Goal: Task Accomplishment & Management: Manage account settings

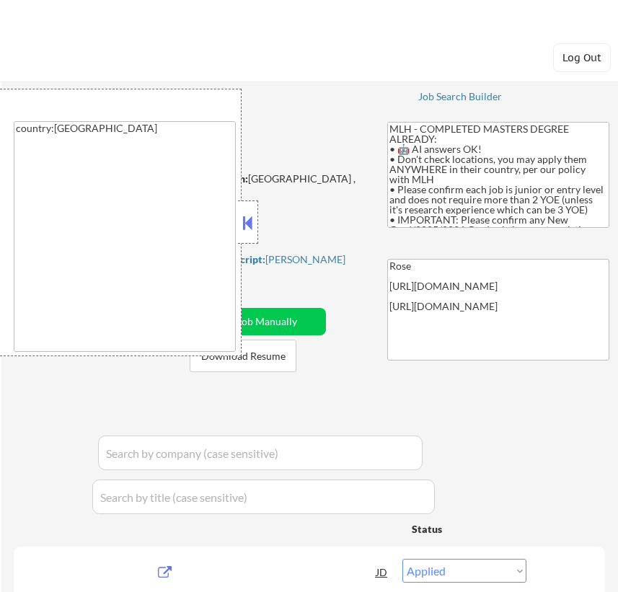
select select ""applied""
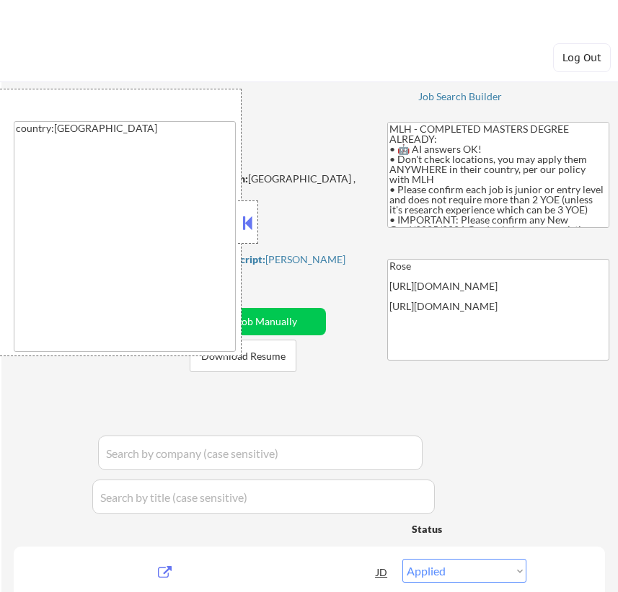
select select ""applied""
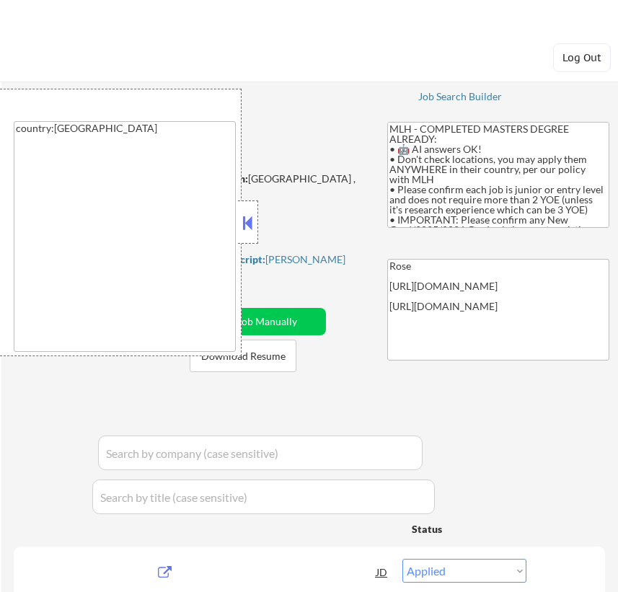
select select ""applied""
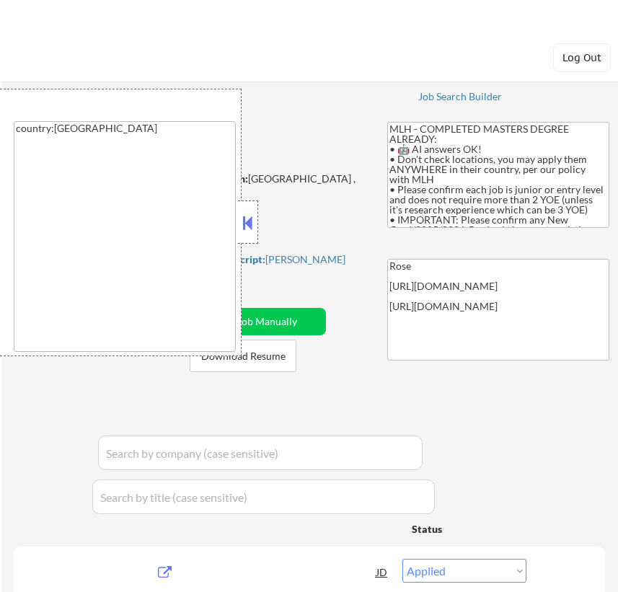
select select ""applied""
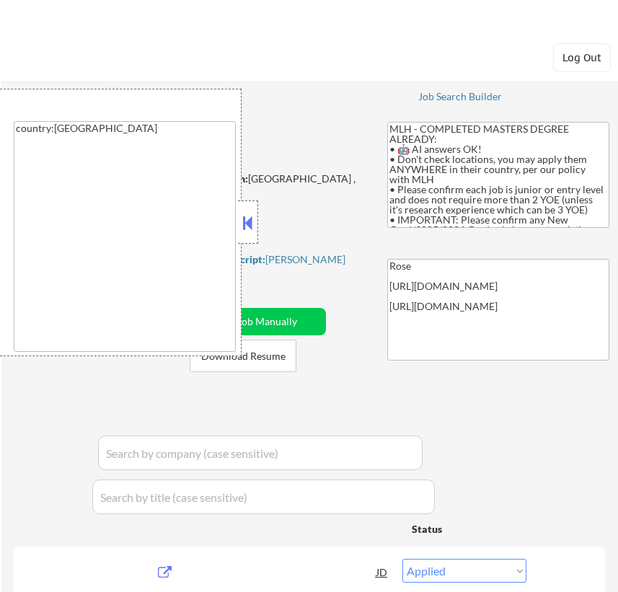
select select ""applied""
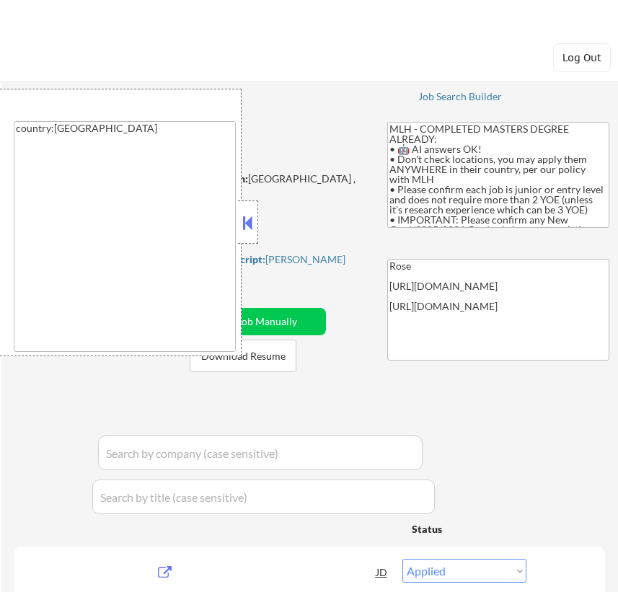
select select ""applied""
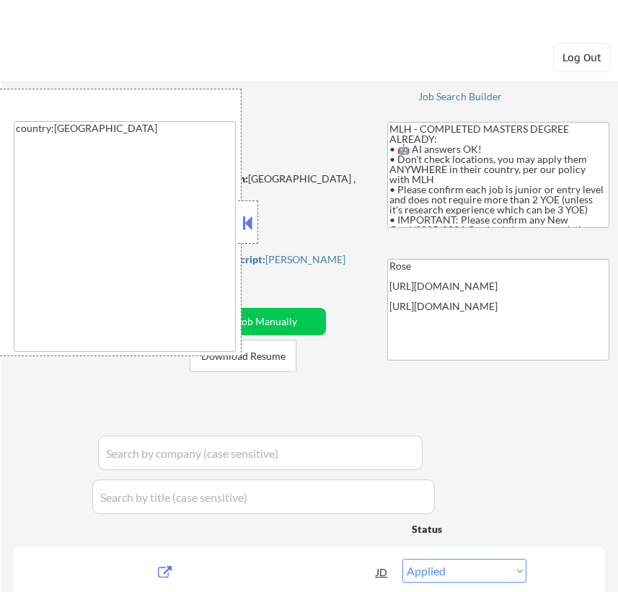
select select ""applied""
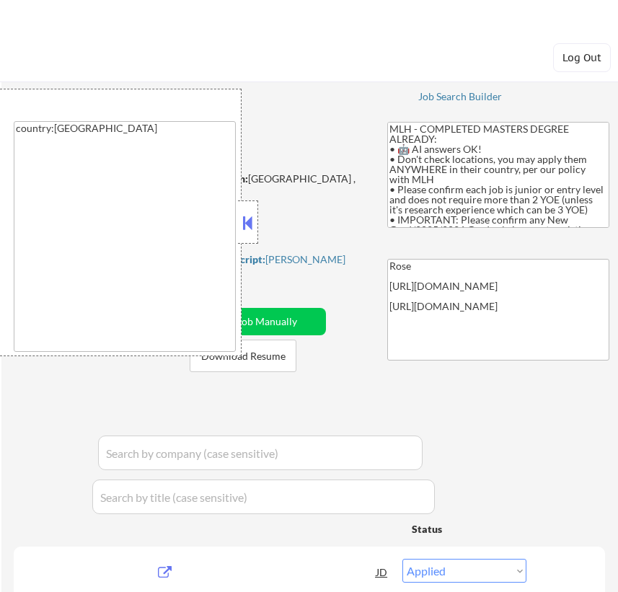
select select ""applied""
select select ""excluded__other_""
select select ""applied""
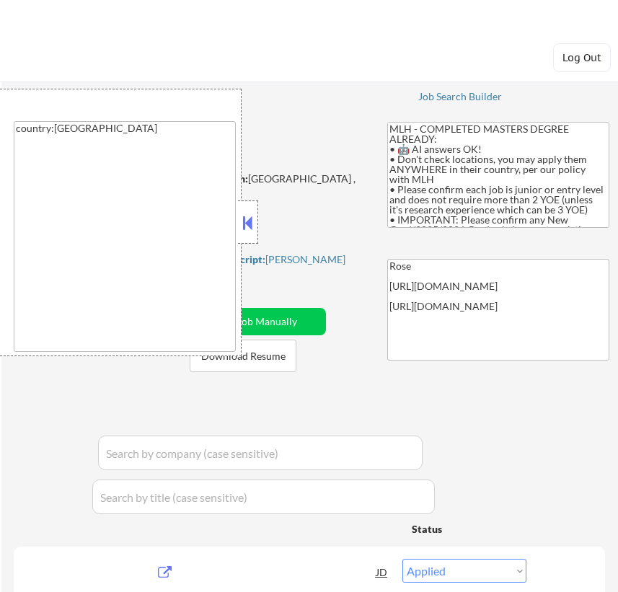
select select ""applied""
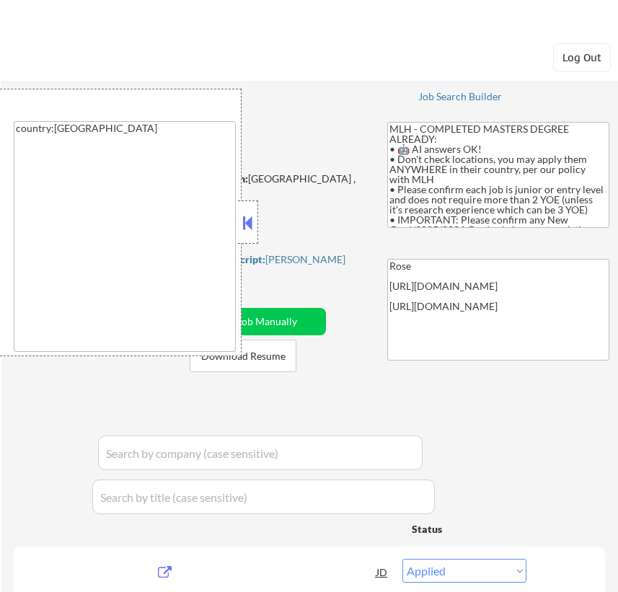
select select ""applied""
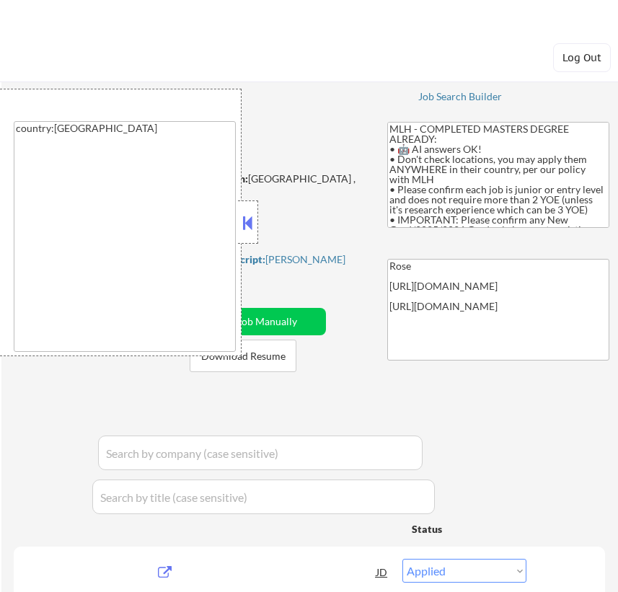
select select ""applied""
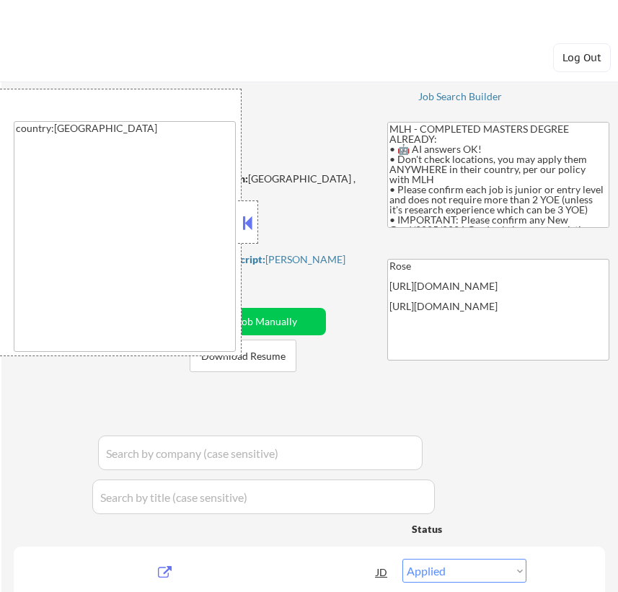
select select ""applied""
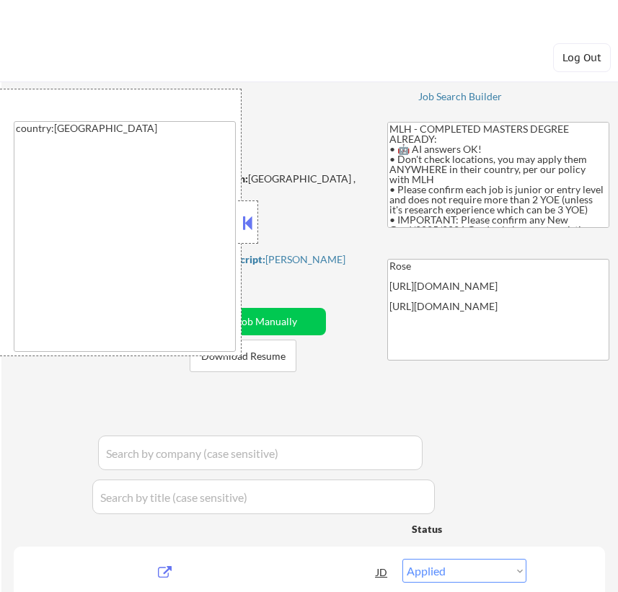
select select ""applied""
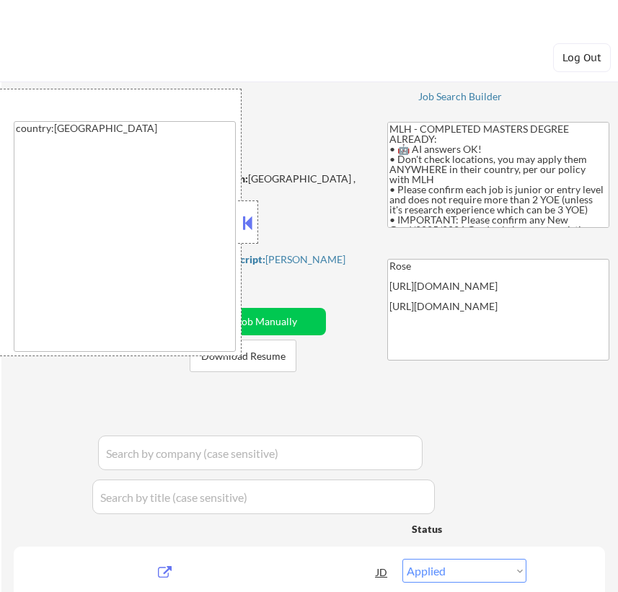
select select ""applied""
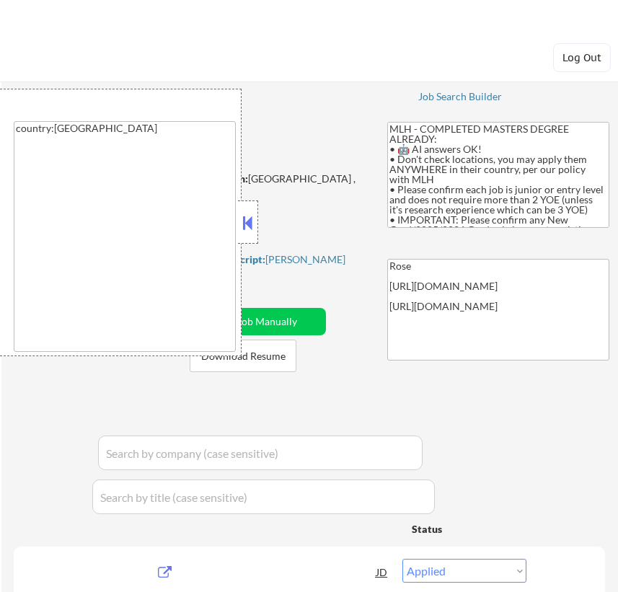
select select ""applied""
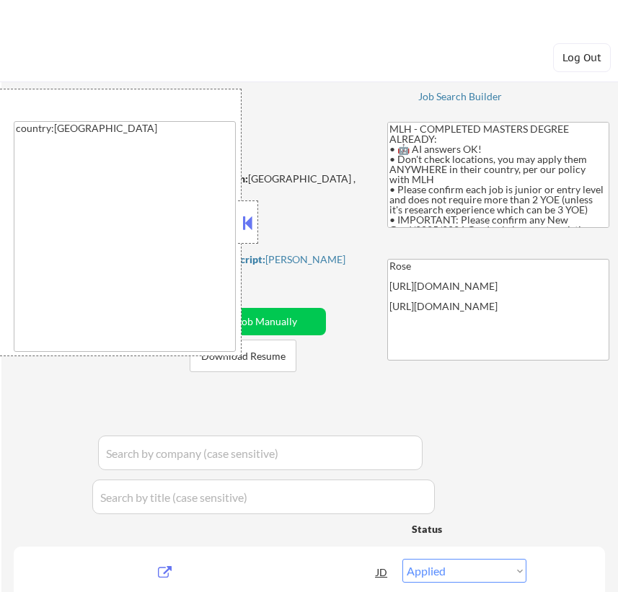
select select ""applied""
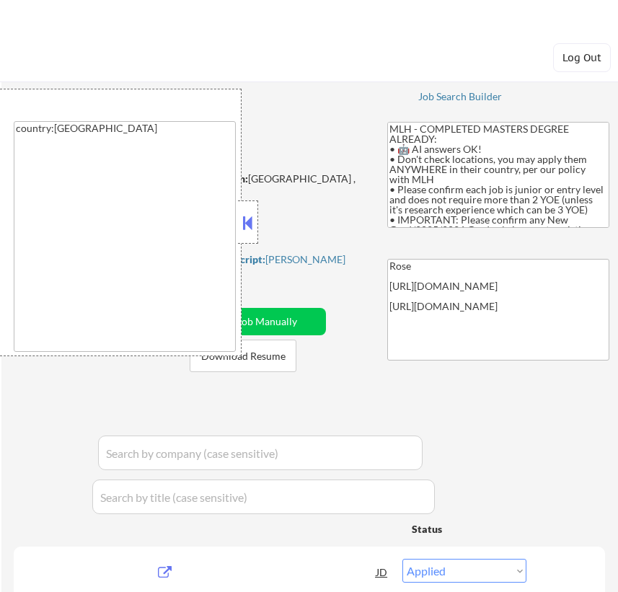
select select ""applied""
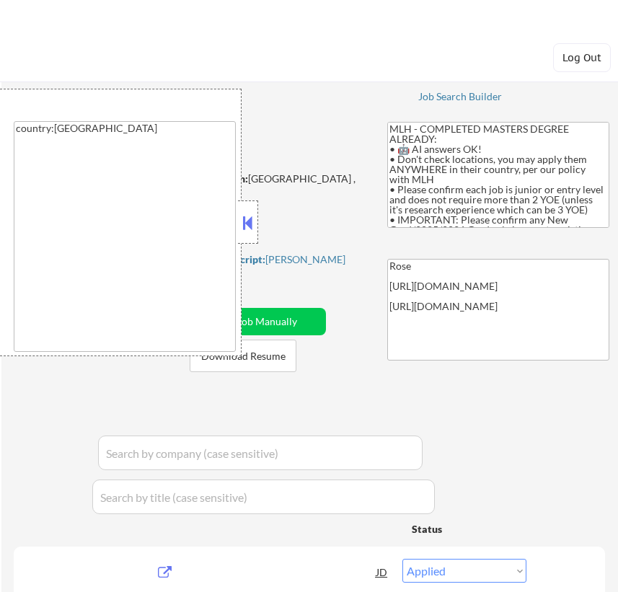
select select ""applied""
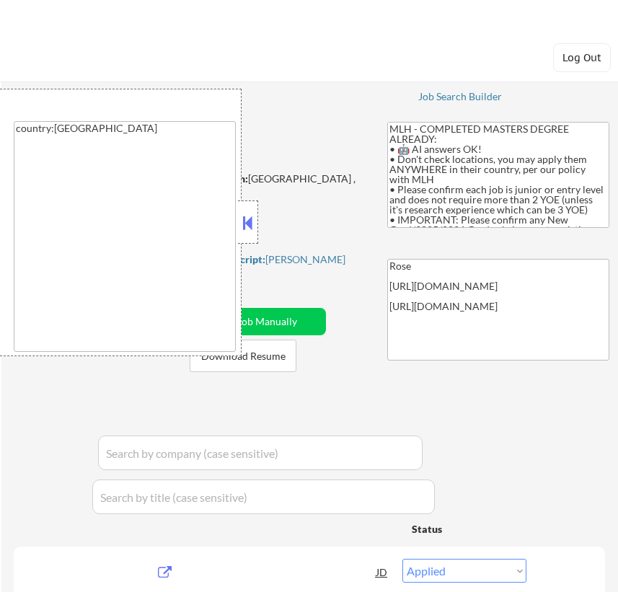
select select ""applied""
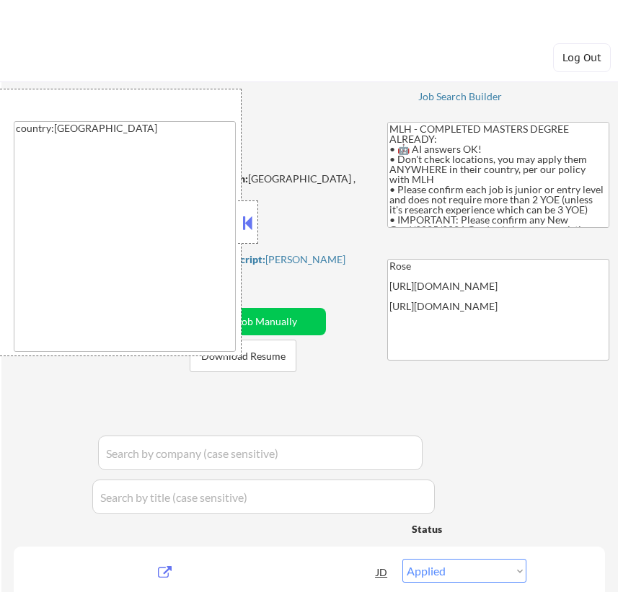
select select ""applied""
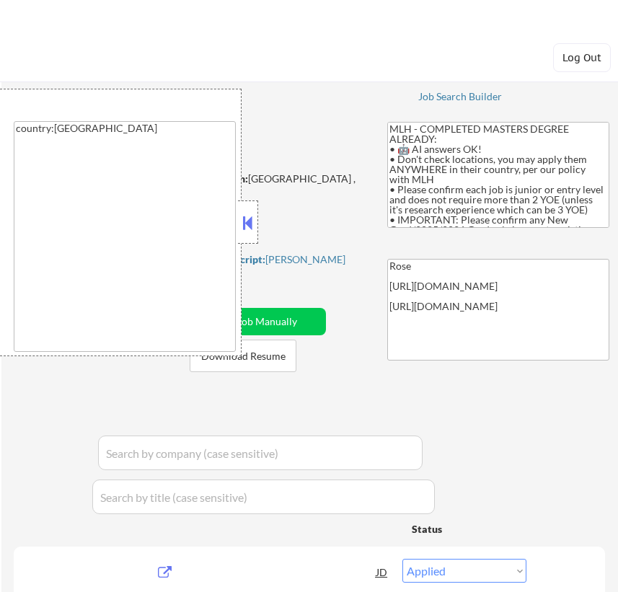
scroll to position [655, 0]
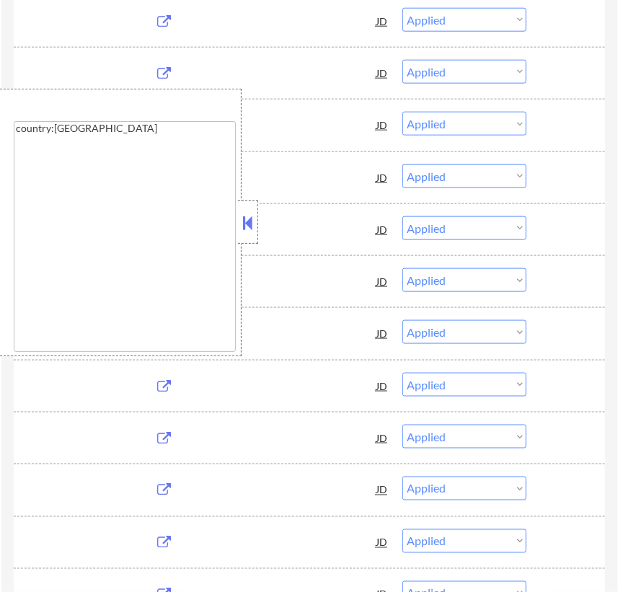
select select ""pending""
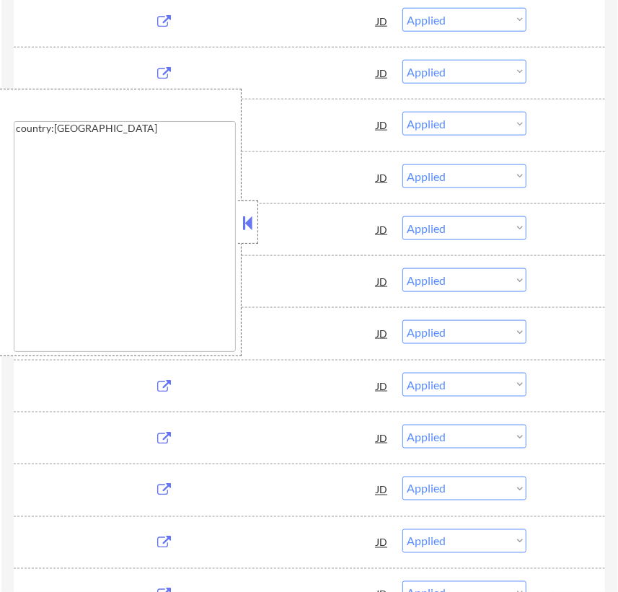
select select ""pending""
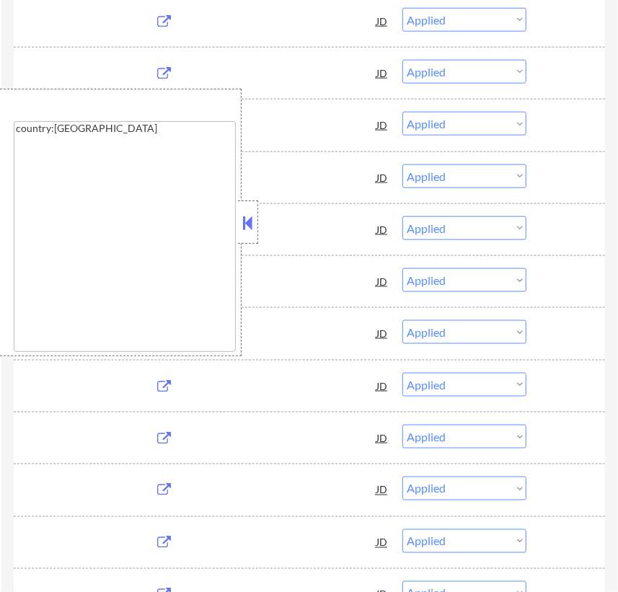
select select ""pending""
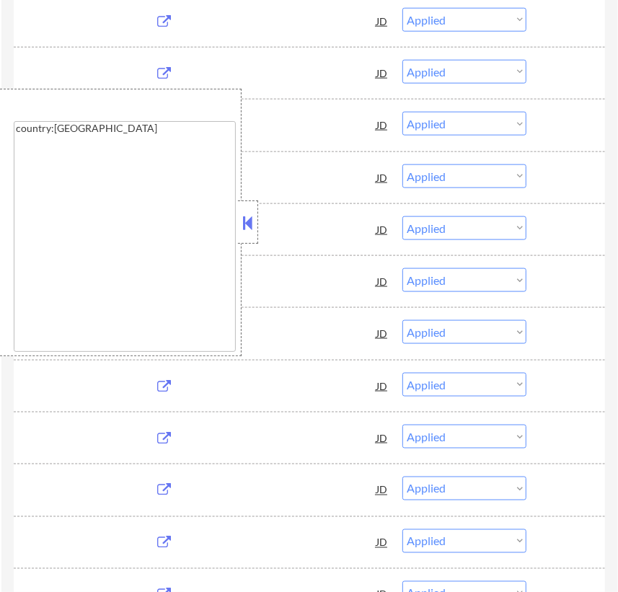
select select ""pending""
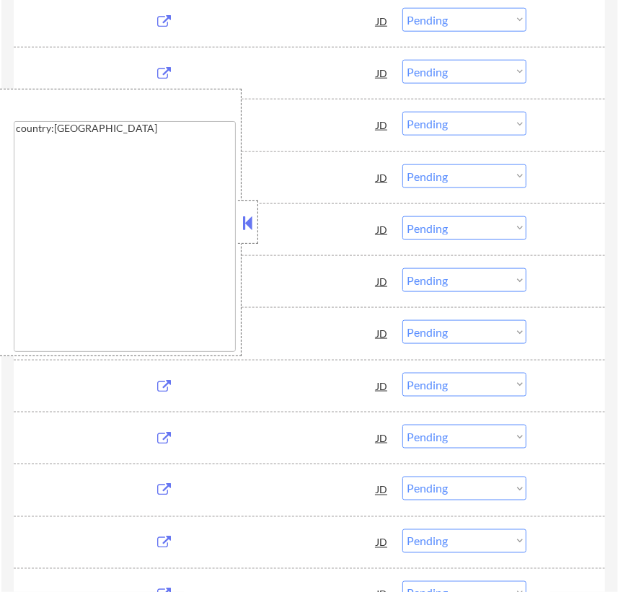
select select ""pending""
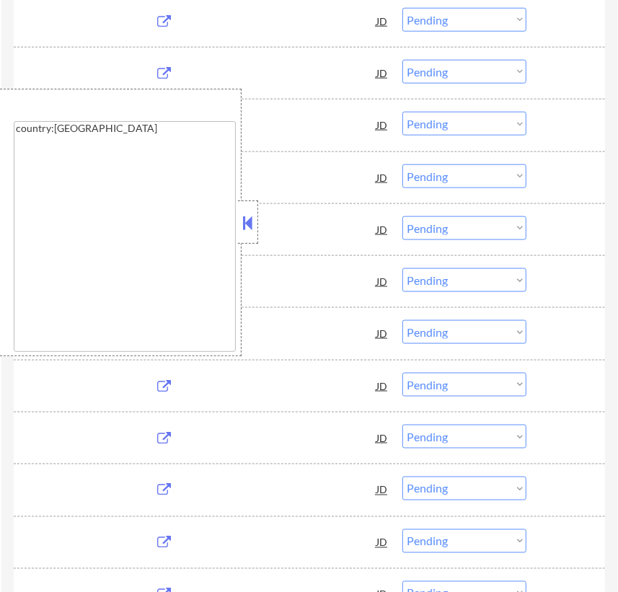
select select ""pending""
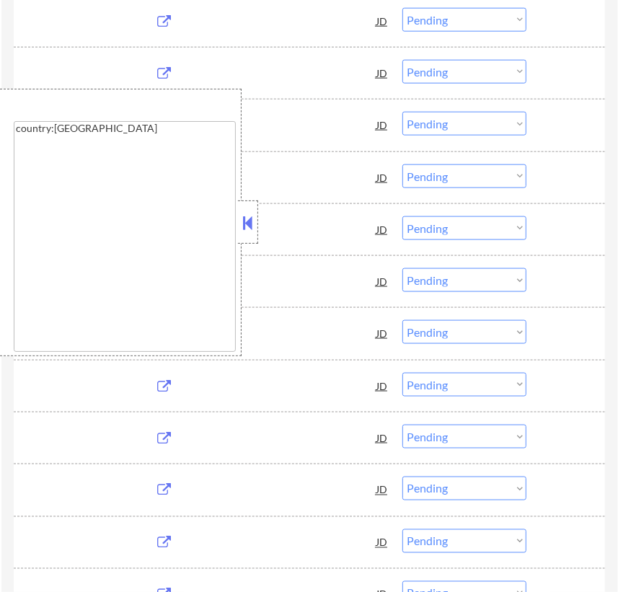
select select ""pending""
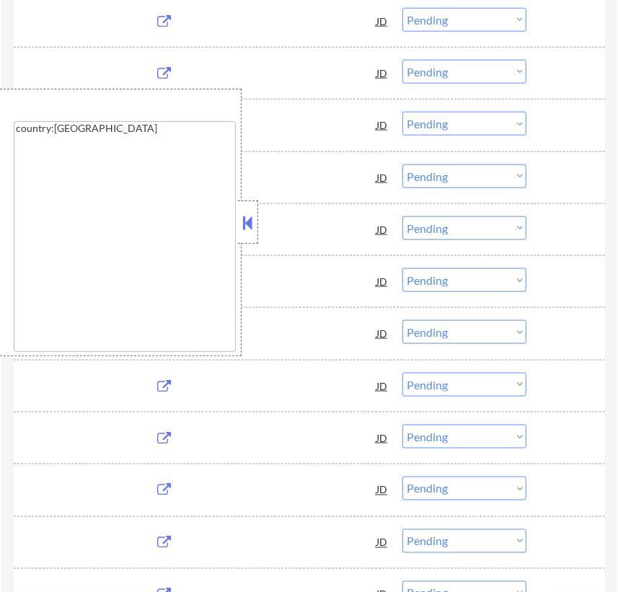
select select ""pending""
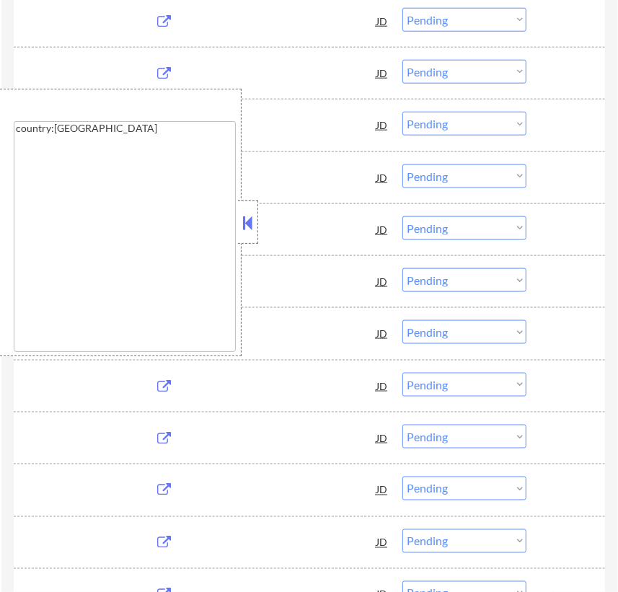
select select ""pending""
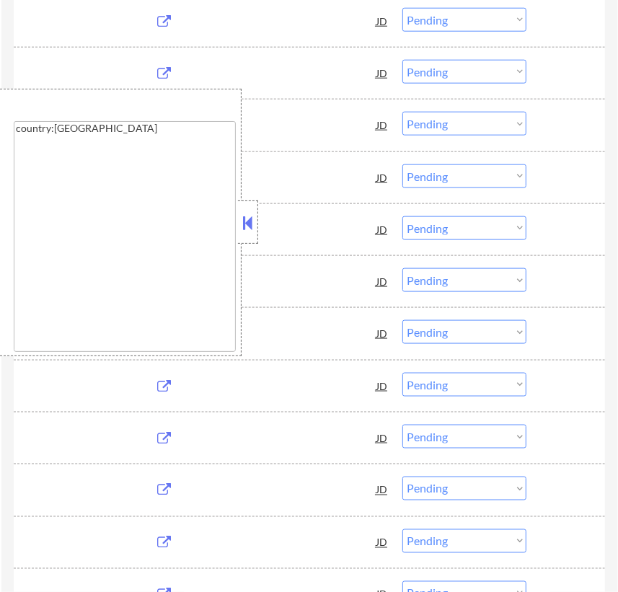
select select ""pending""
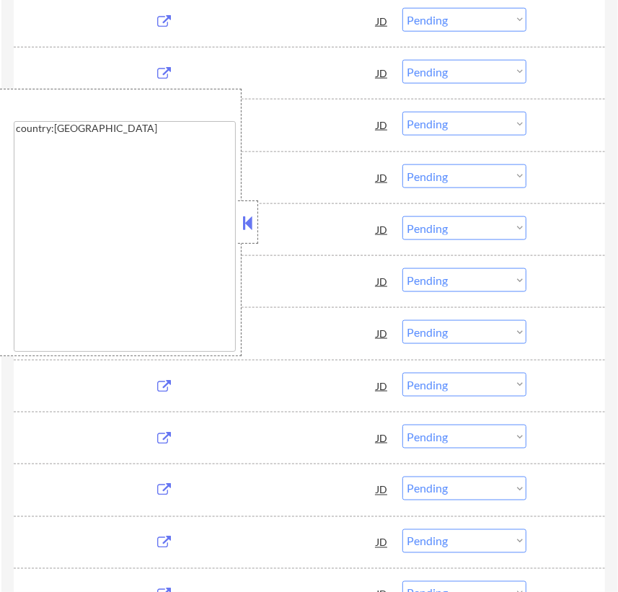
select select ""pending""
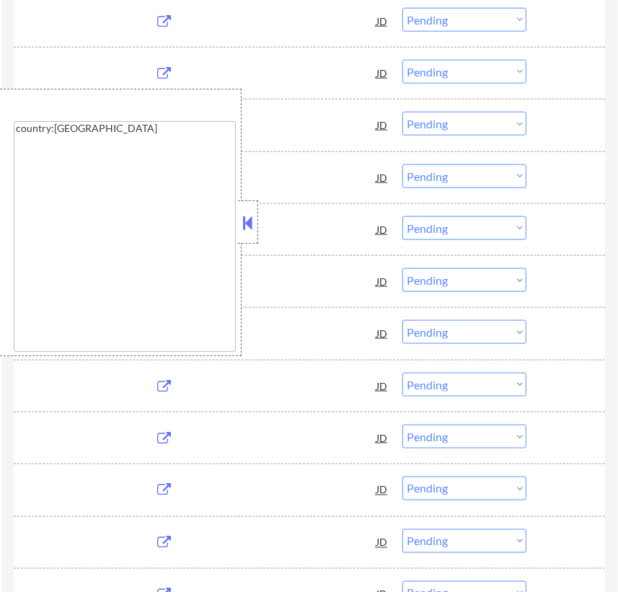
select select ""pending""
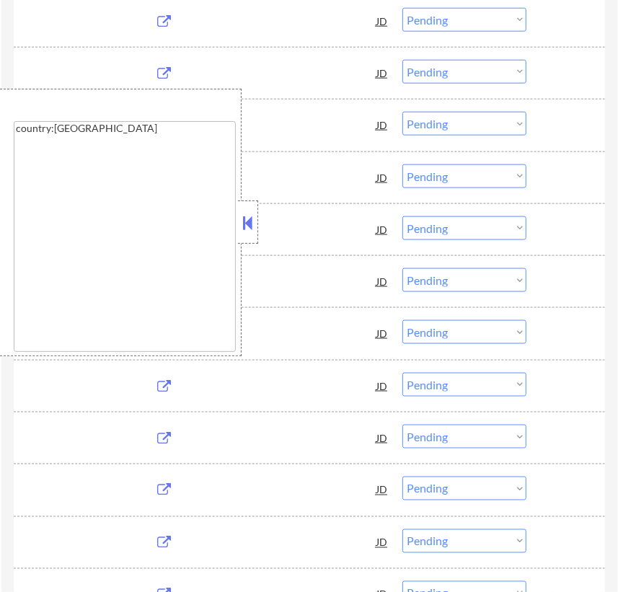
select select ""pending""
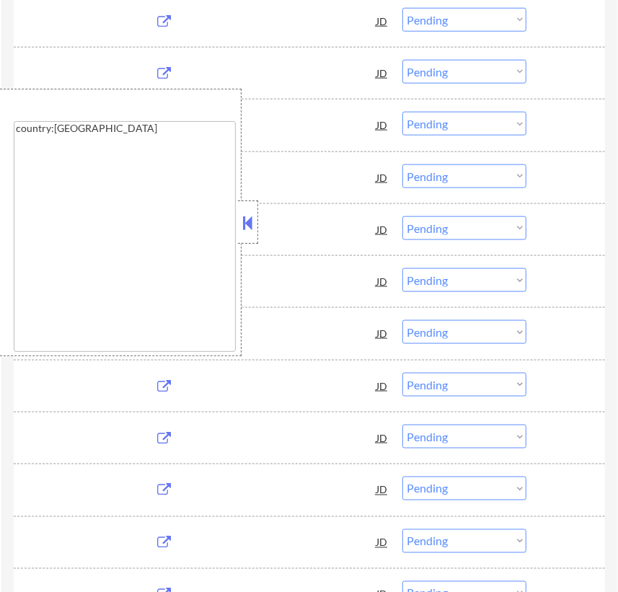
select select ""pending""
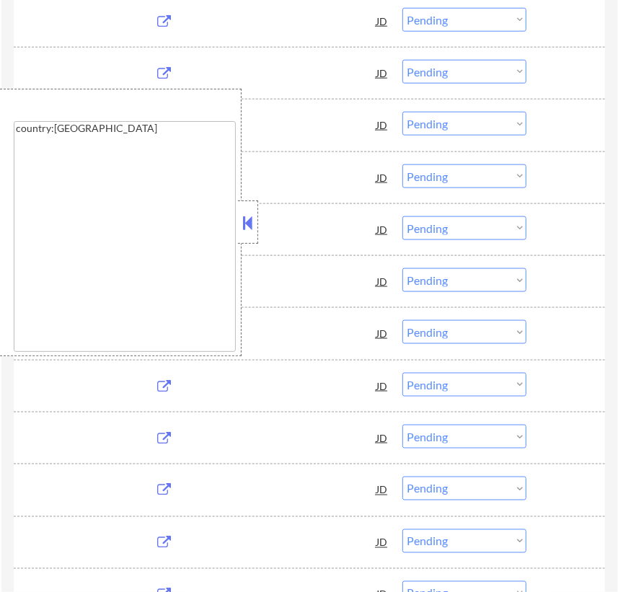
select select ""pending""
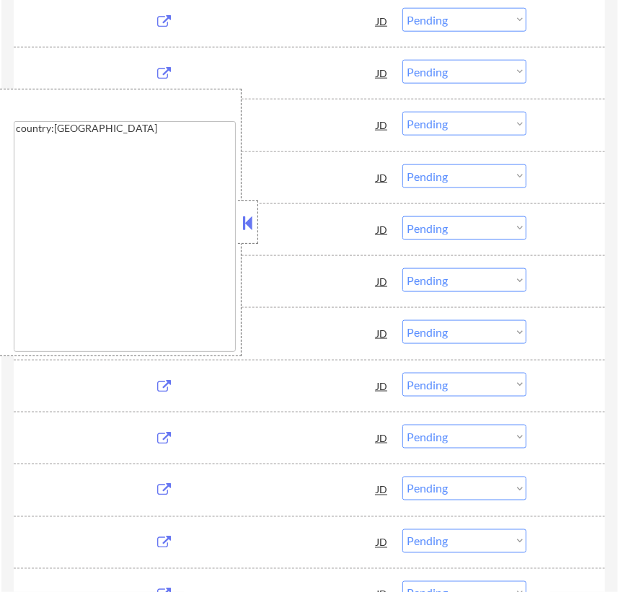
select select ""pending""
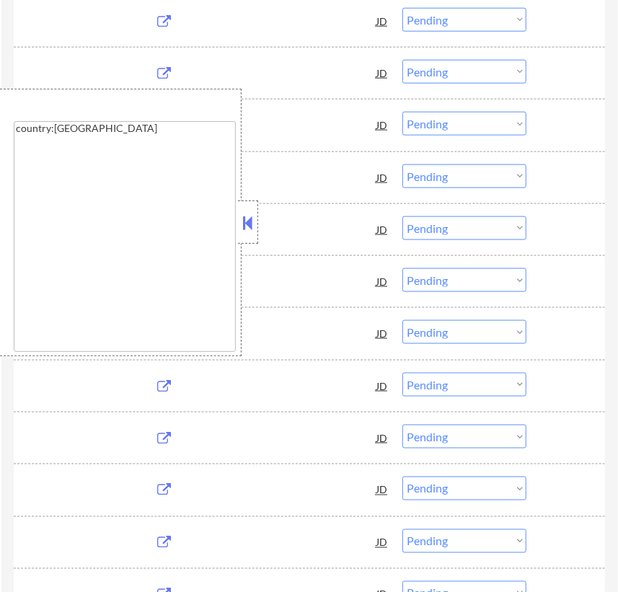
select select ""pending""
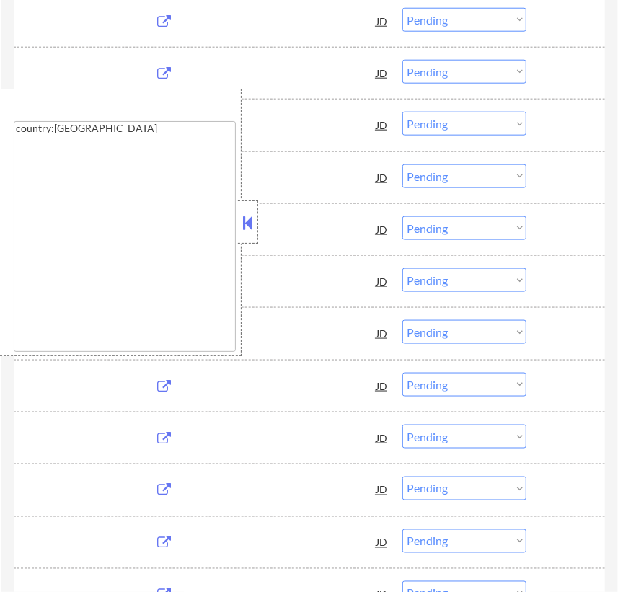
select select ""pending""
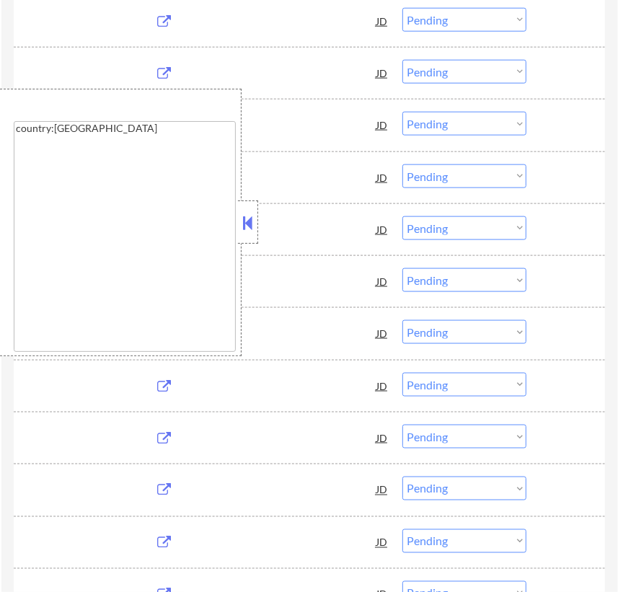
select select ""pending""
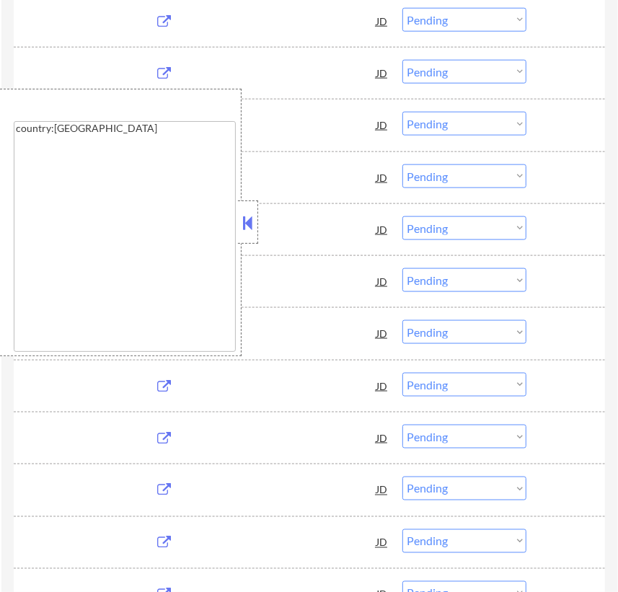
select select ""pending""
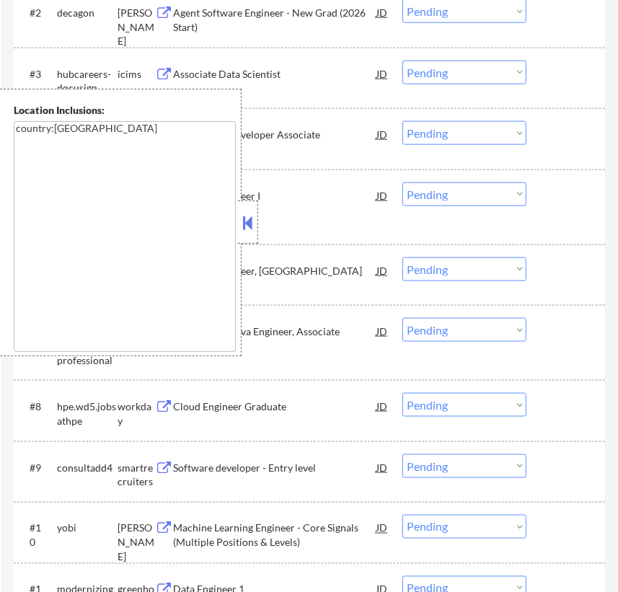
click at [246, 218] on button at bounding box center [248, 223] width 16 height 22
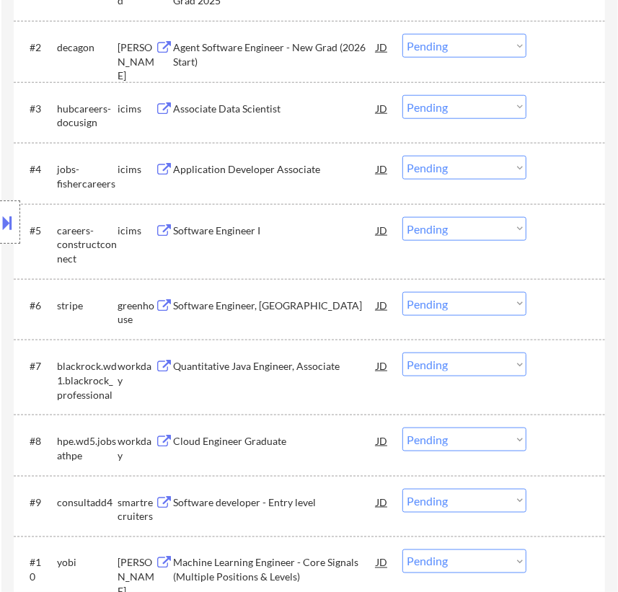
scroll to position [589, 0]
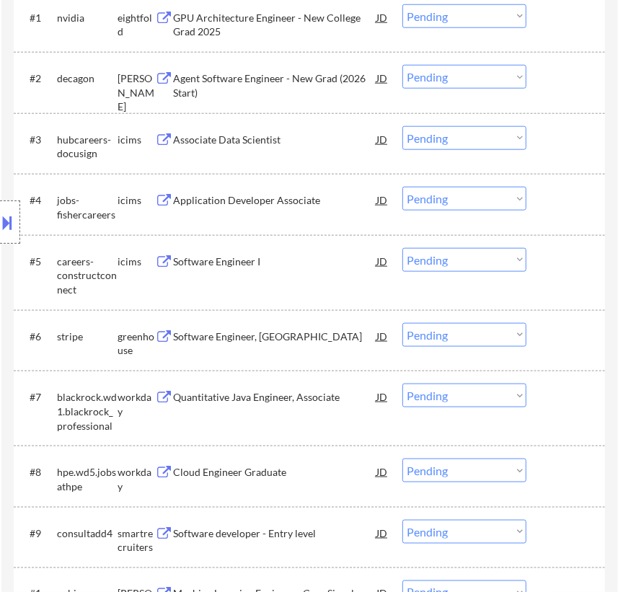
click at [463, 338] on select "Choose an option... Pending Applied Excluded (Questions) Excluded (Expired) Exc…" at bounding box center [464, 335] width 124 height 24
click at [402, 323] on select "Choose an option... Pending Applied Excluded (Questions) Excluded (Expired) Exc…" at bounding box center [464, 335] width 124 height 24
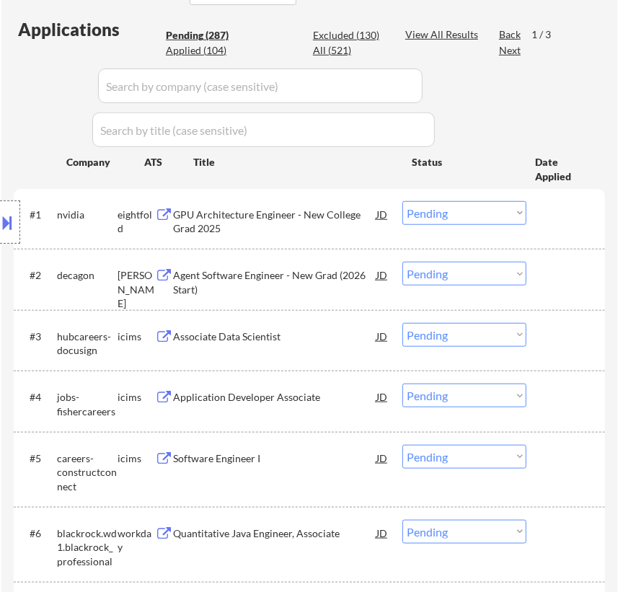
scroll to position [327, 0]
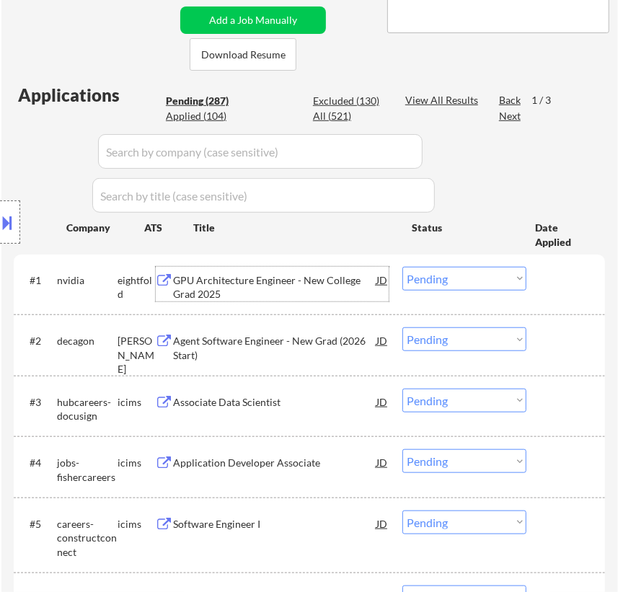
click at [280, 277] on div "GPU Architecture Engineer - New College Grad 2025" at bounding box center [275, 287] width 202 height 28
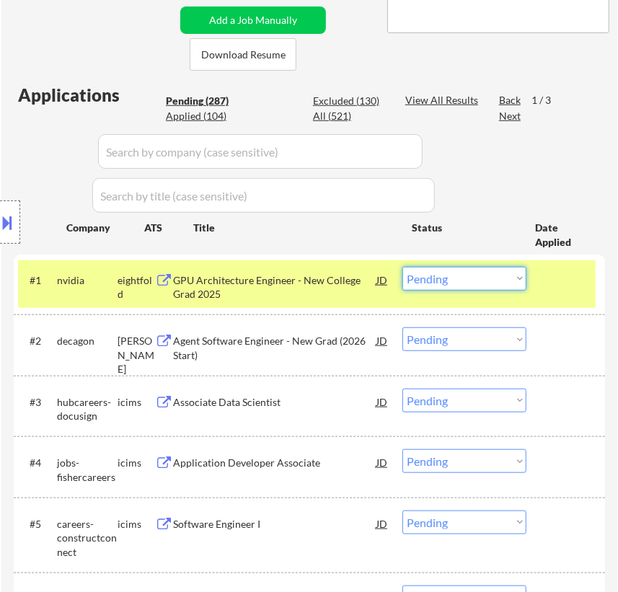
click at [502, 272] on select "Choose an option... Pending Applied Excluded (Questions) Excluded (Expired) Exc…" at bounding box center [464, 279] width 124 height 24
click at [402, 267] on select "Choose an option... Pending Applied Excluded (Questions) Excluded (Expired) Exc…" at bounding box center [464, 279] width 124 height 24
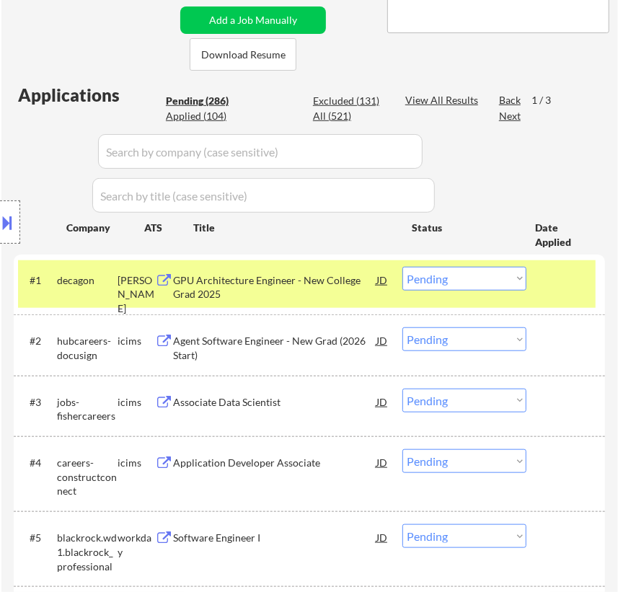
click at [338, 281] on div "GPU Architecture Engineer - New College Grad 2025" at bounding box center [275, 287] width 202 height 28
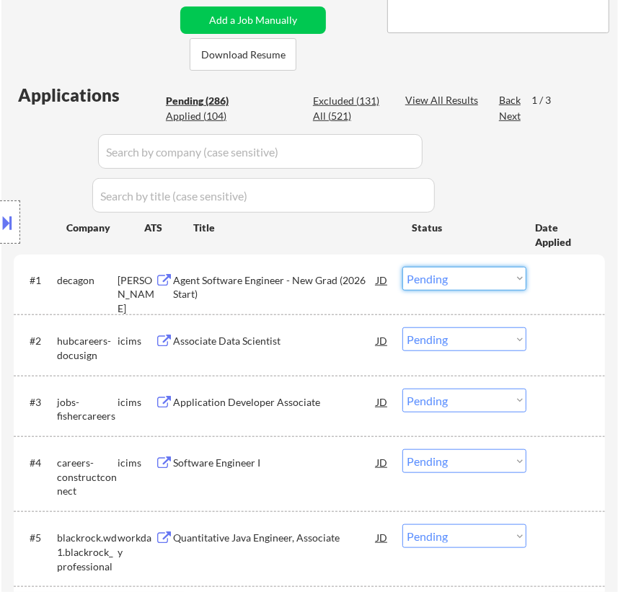
drag, startPoint x: 470, startPoint y: 276, endPoint x: 478, endPoint y: 285, distance: 12.3
click at [472, 276] on select "Choose an option... Pending Applied Excluded (Questions) Excluded (Expired) Exc…" at bounding box center [464, 279] width 124 height 24
click at [402, 267] on select "Choose an option... Pending Applied Excluded (Questions) Excluded (Expired) Exc…" at bounding box center [464, 279] width 124 height 24
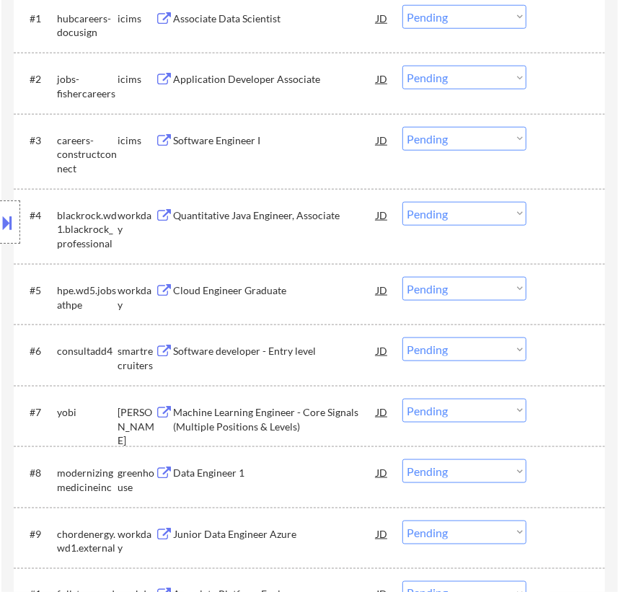
scroll to position [589, 0]
click at [303, 210] on div "Quantitative Java Engineer, Associate" at bounding box center [275, 215] width 202 height 14
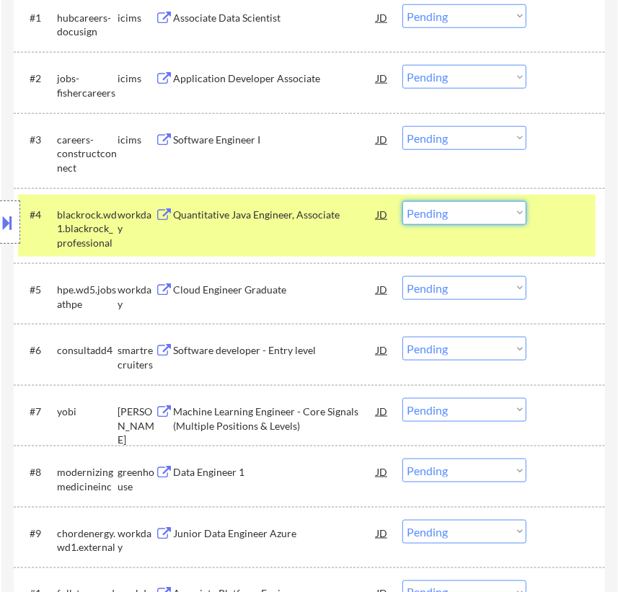
drag, startPoint x: 481, startPoint y: 215, endPoint x: 473, endPoint y: 223, distance: 10.7
click at [481, 215] on select "Choose an option... Pending Applied Excluded (Questions) Excluded (Expired) Exc…" at bounding box center [464, 213] width 124 height 24
click at [402, 201] on select "Choose an option... Pending Applied Excluded (Questions) Excluded (Expired) Exc…" at bounding box center [464, 213] width 124 height 24
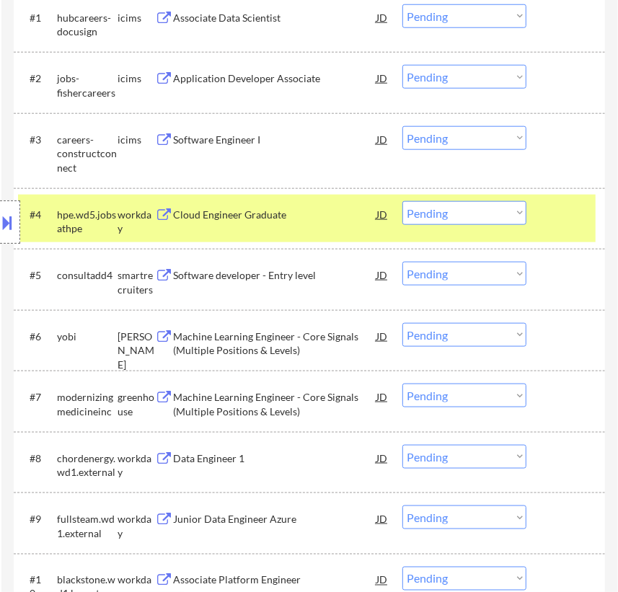
click at [316, 210] on div "Cloud Engineer Graduate" at bounding box center [275, 215] width 202 height 14
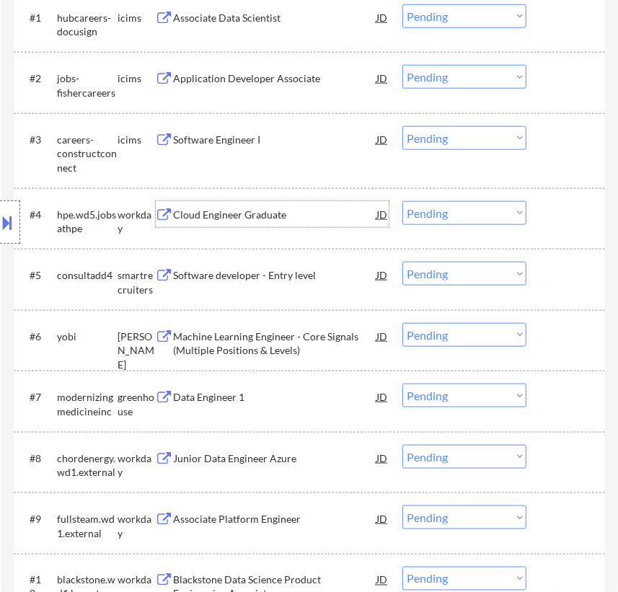
click at [481, 215] on select "Choose an option... Pending Applied Excluded (Questions) Excluded (Expired) Exc…" at bounding box center [464, 213] width 124 height 24
click at [402, 201] on select "Choose an option... Pending Applied Excluded (Questions) Excluded (Expired) Exc…" at bounding box center [464, 213] width 124 height 24
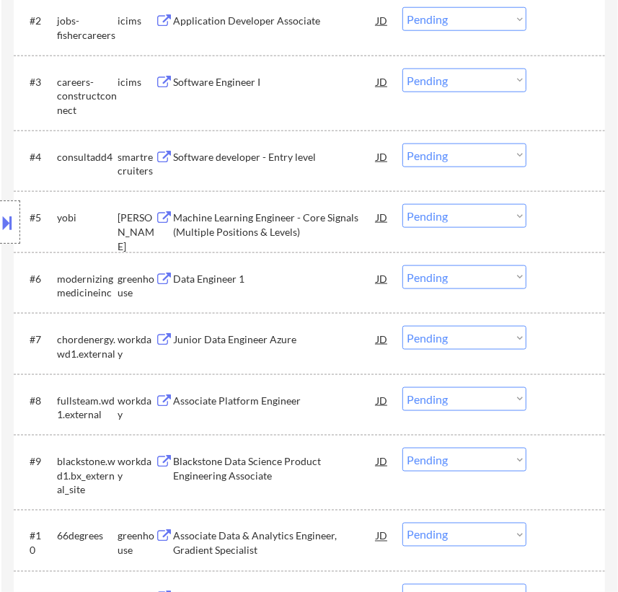
scroll to position [655, 0]
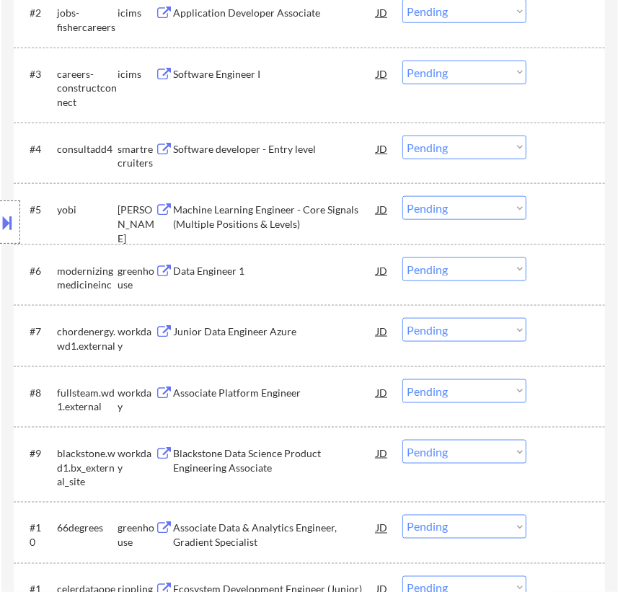
click at [254, 209] on div "Location Inclusions: country:[GEOGRAPHIC_DATA]" at bounding box center [129, 222] width 258 height 267
click at [319, 141] on div "Software developer - Entry level" at bounding box center [275, 148] width 202 height 26
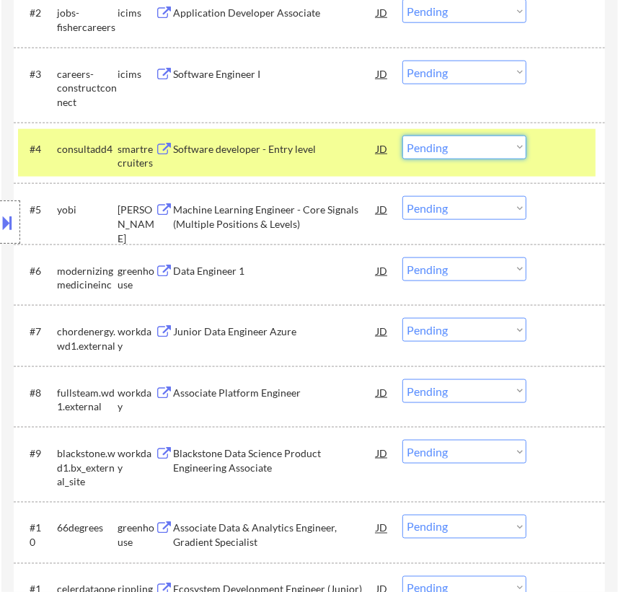
click at [464, 153] on select "Choose an option... Pending Applied Excluded (Questions) Excluded (Expired) Exc…" at bounding box center [464, 147] width 124 height 24
click at [402, 135] on select "Choose an option... Pending Applied Excluded (Questions) Excluded (Expired) Exc…" at bounding box center [464, 147] width 124 height 24
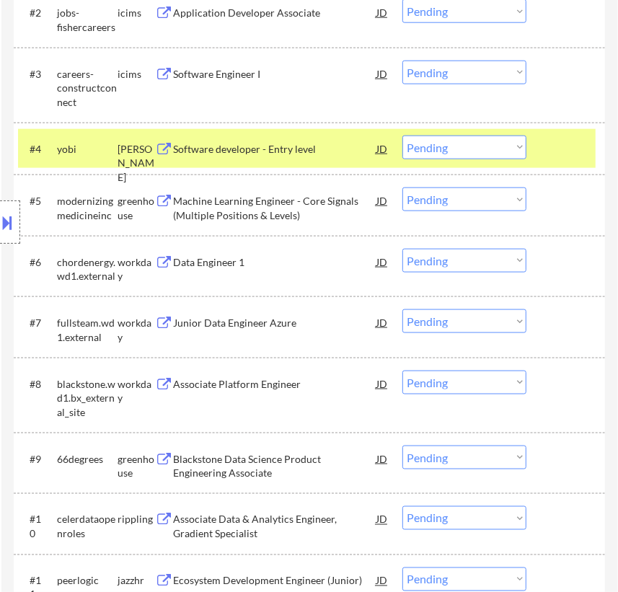
click at [299, 151] on div "Software developer - Entry level" at bounding box center [275, 149] width 202 height 14
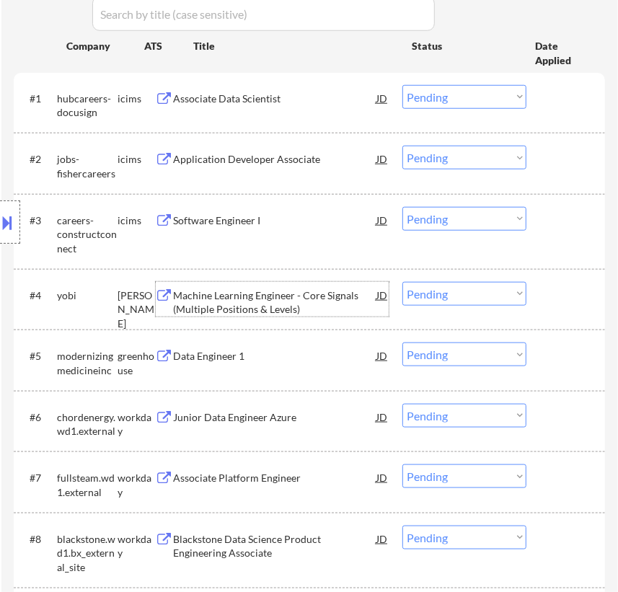
scroll to position [524, 0]
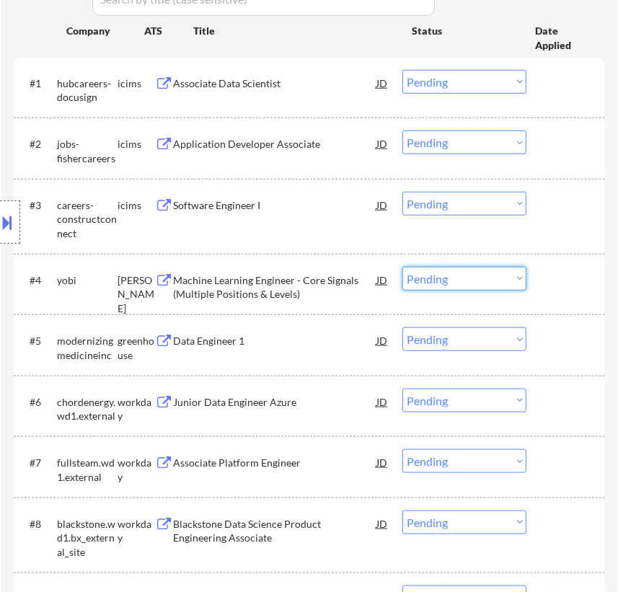
click at [485, 268] on select "Choose an option... Pending Applied Excluded (Questions) Excluded (Expired) Exc…" at bounding box center [464, 279] width 124 height 24
click at [402, 267] on select "Choose an option... Pending Applied Excluded (Questions) Excluded (Expired) Exc…" at bounding box center [464, 279] width 124 height 24
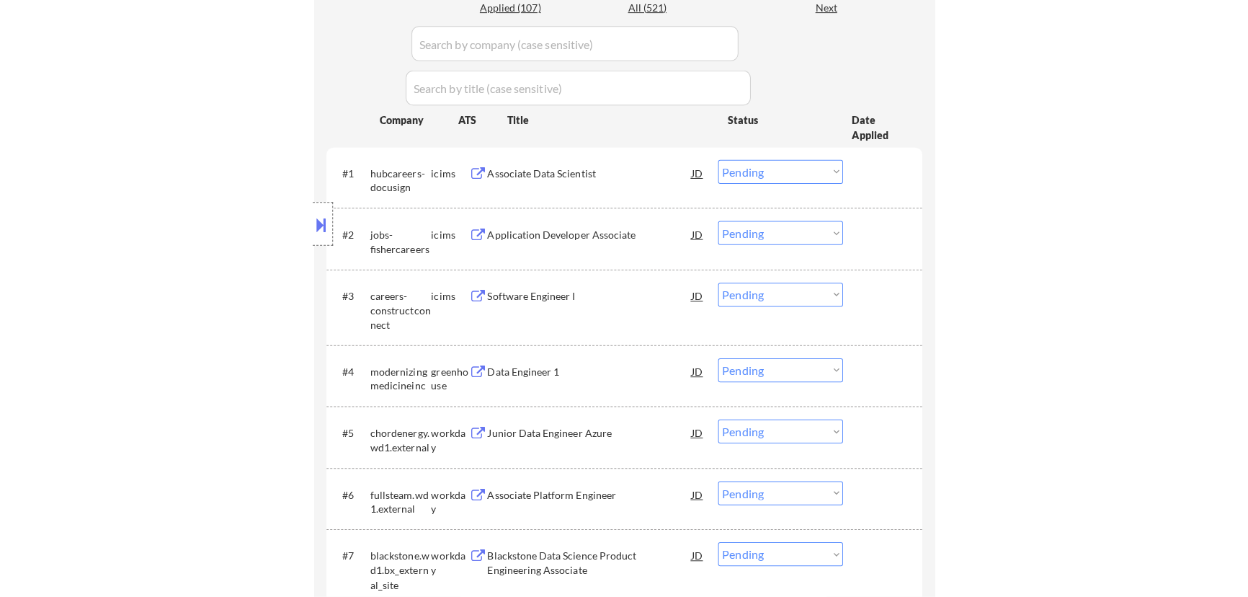
scroll to position [458, 0]
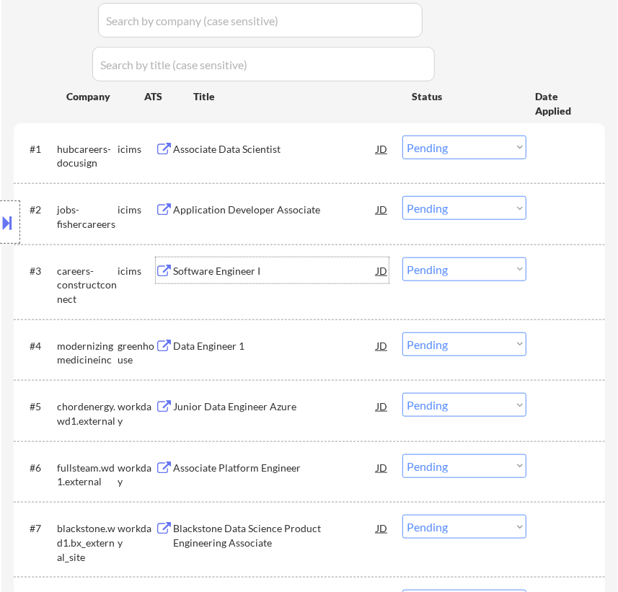
click at [281, 280] on div "Software Engineer I" at bounding box center [275, 270] width 202 height 26
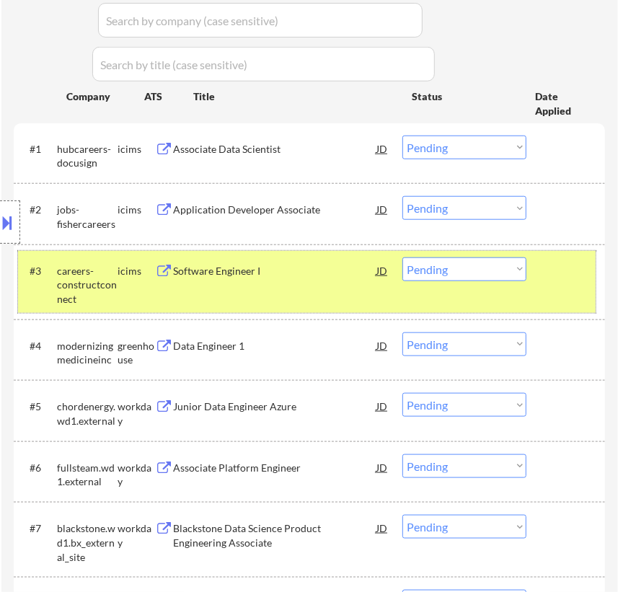
click at [555, 278] on div at bounding box center [567, 270] width 40 height 26
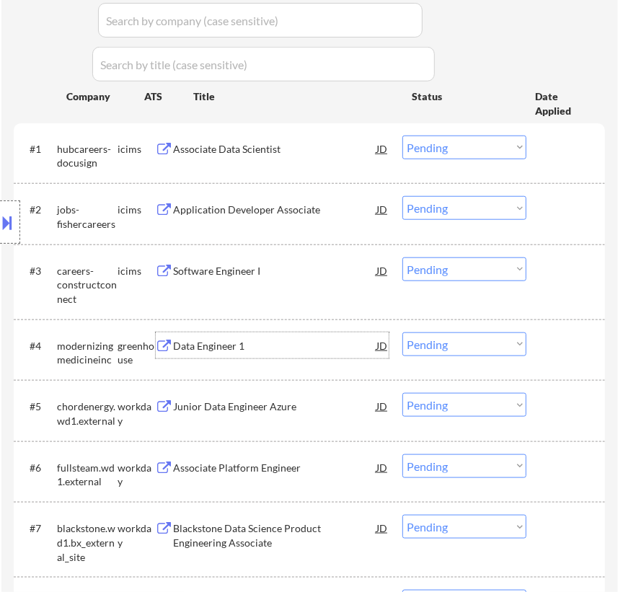
click at [283, 349] on div "Data Engineer 1" at bounding box center [275, 346] width 202 height 14
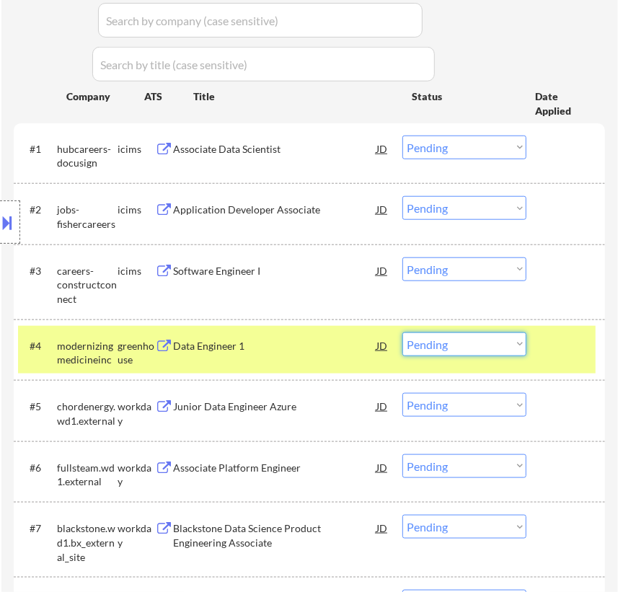
click at [511, 339] on select "Choose an option... Pending Applied Excluded (Questions) Excluded (Expired) Exc…" at bounding box center [464, 344] width 124 height 24
click at [402, 332] on select "Choose an option... Pending Applied Excluded (Questions) Excluded (Expired) Exc…" at bounding box center [464, 344] width 124 height 24
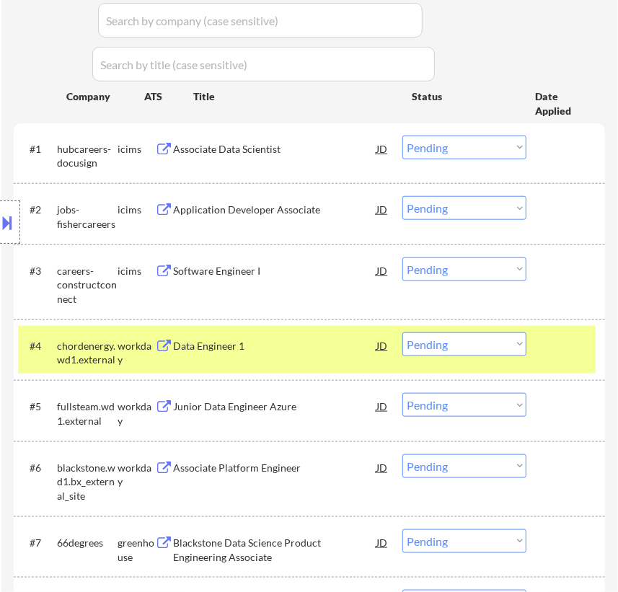
click at [331, 342] on div "Data Engineer 1" at bounding box center [275, 346] width 202 height 14
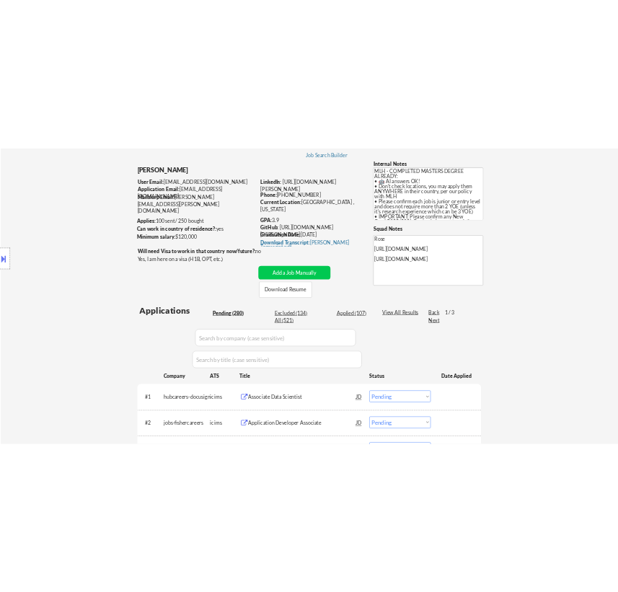
scroll to position [65, 0]
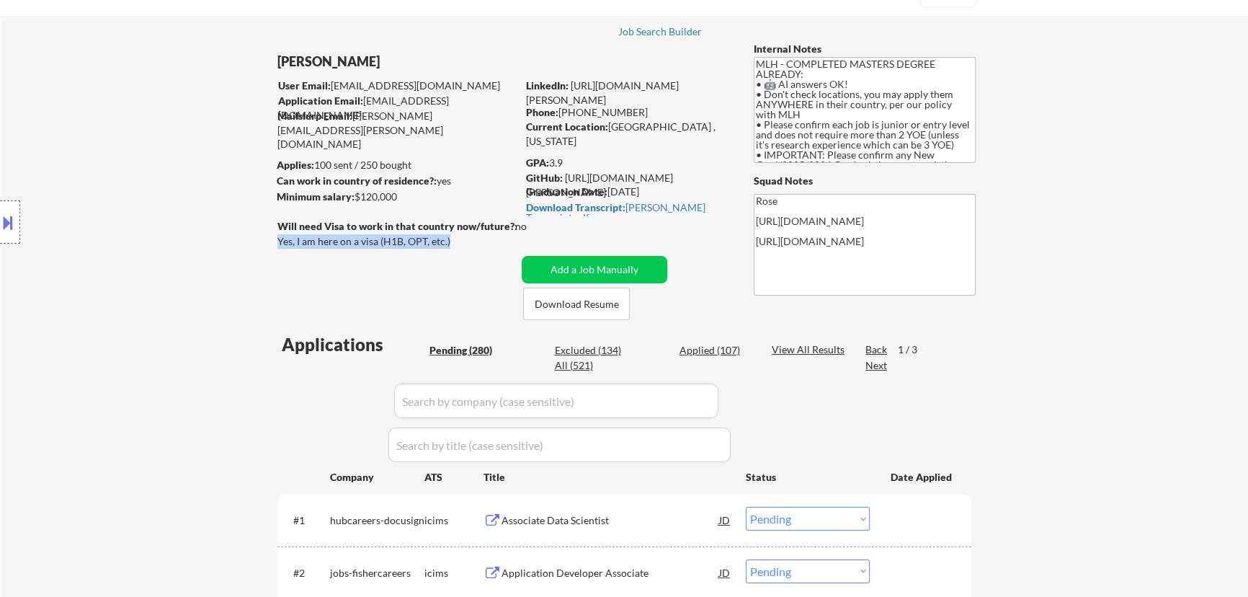
drag, startPoint x: 447, startPoint y: 239, endPoint x: 279, endPoint y: 239, distance: 167.9
click at [279, 239] on div "Yes, I am here on a visa (H1B, OPT, etc.)" at bounding box center [399, 241] width 244 height 14
copy div "Yes, I am here on a visa (H1B, OPT, etc.)"
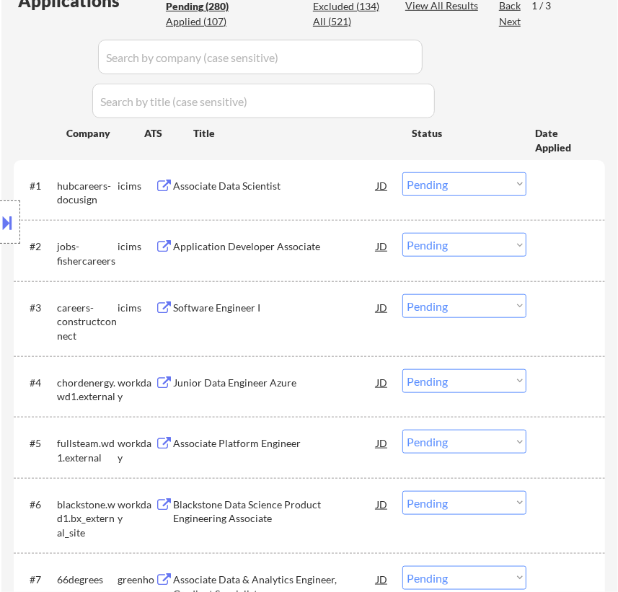
scroll to position [458, 0]
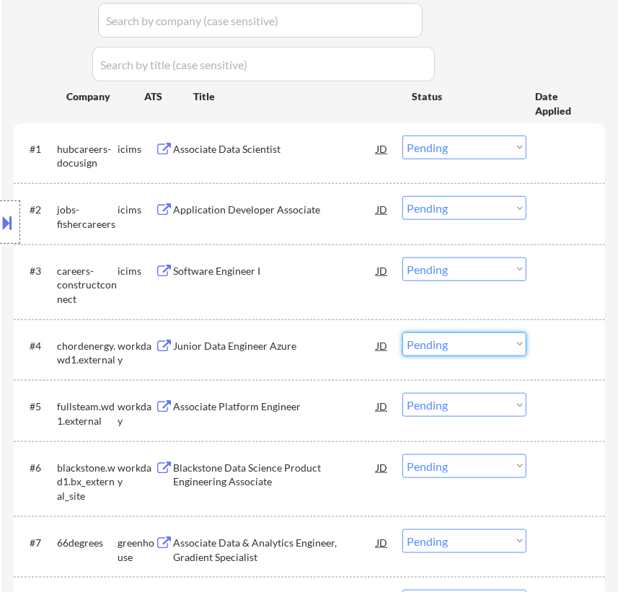
click at [440, 342] on select "Choose an option... Pending Applied Excluded (Questions) Excluded (Expired) Exc…" at bounding box center [464, 344] width 124 height 24
click at [402, 332] on select "Choose an option... Pending Applied Excluded (Questions) Excluded (Expired) Exc…" at bounding box center [464, 344] width 124 height 24
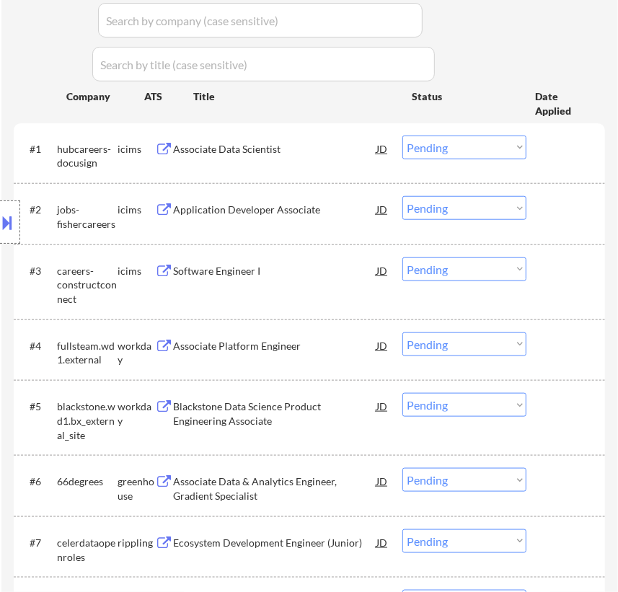
click at [307, 360] on div "#4 fullsteam.wd1.external workday Associate Platform Engineer JD Choose an opti…" at bounding box center [306, 350] width 577 height 48
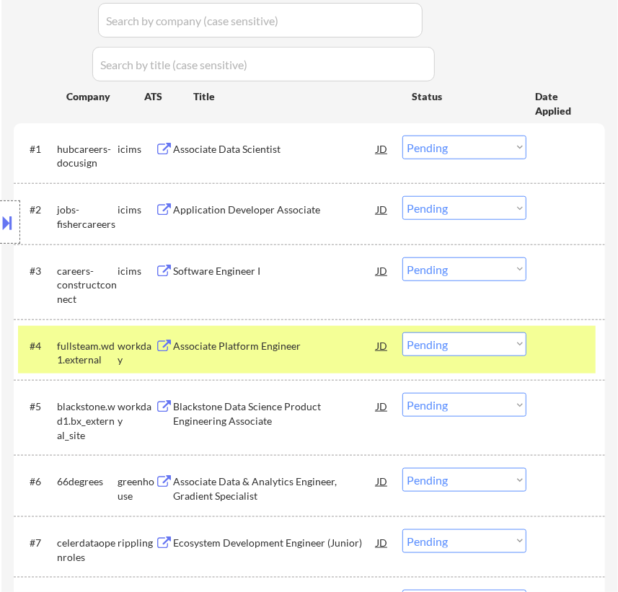
click at [309, 345] on div "Associate Platform Engineer" at bounding box center [275, 346] width 202 height 14
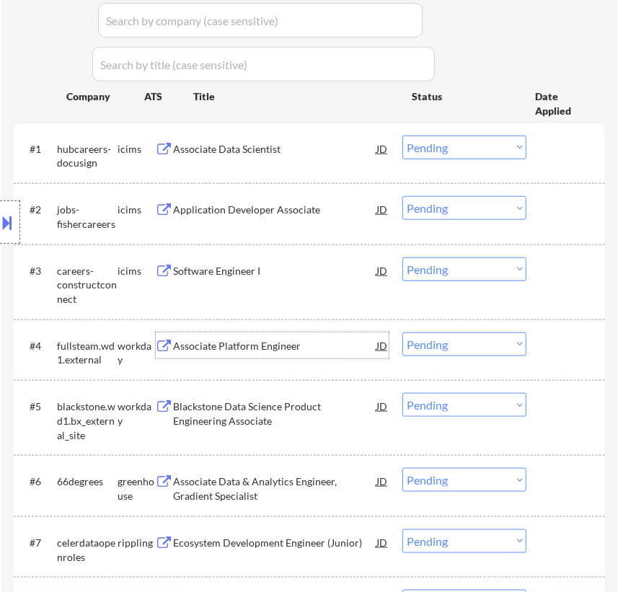
click at [447, 339] on select "Choose an option... Pending Applied Excluded (Questions) Excluded (Expired) Exc…" at bounding box center [464, 344] width 124 height 24
click at [402, 332] on select "Choose an option... Pending Applied Excluded (Questions) Excluded (Expired) Exc…" at bounding box center [464, 344] width 124 height 24
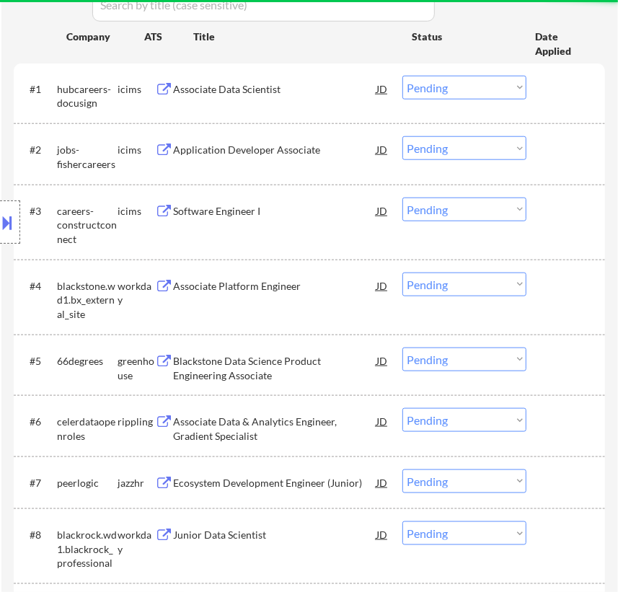
scroll to position [524, 0]
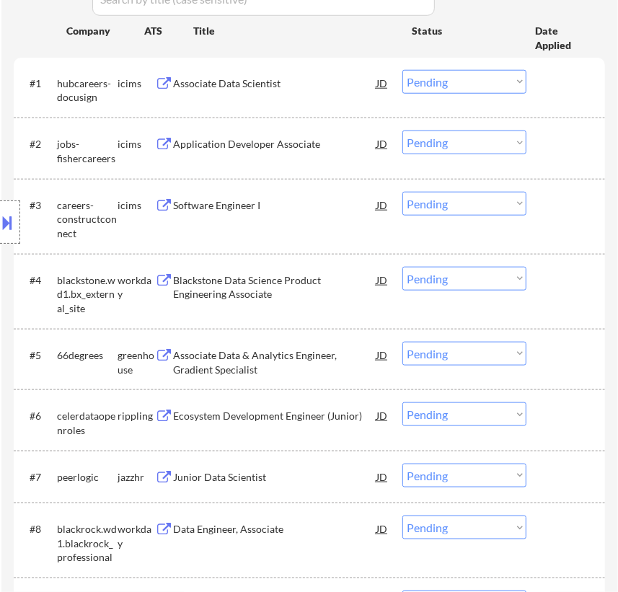
click at [307, 285] on div "Blackstone Data Science Product Engineering Associate" at bounding box center [275, 287] width 202 height 28
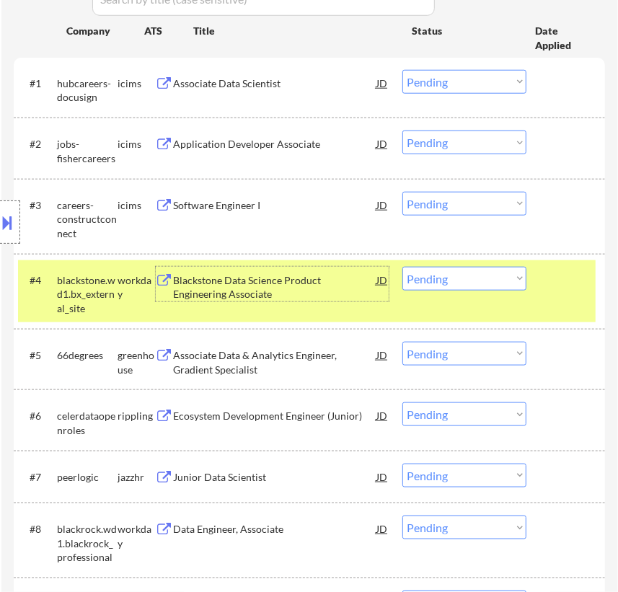
click at [486, 277] on select "Choose an option... Pending Applied Excluded (Questions) Excluded (Expired) Exc…" at bounding box center [464, 279] width 124 height 24
click at [402, 267] on select "Choose an option... Pending Applied Excluded (Questions) Excluded (Expired) Exc…" at bounding box center [464, 279] width 124 height 24
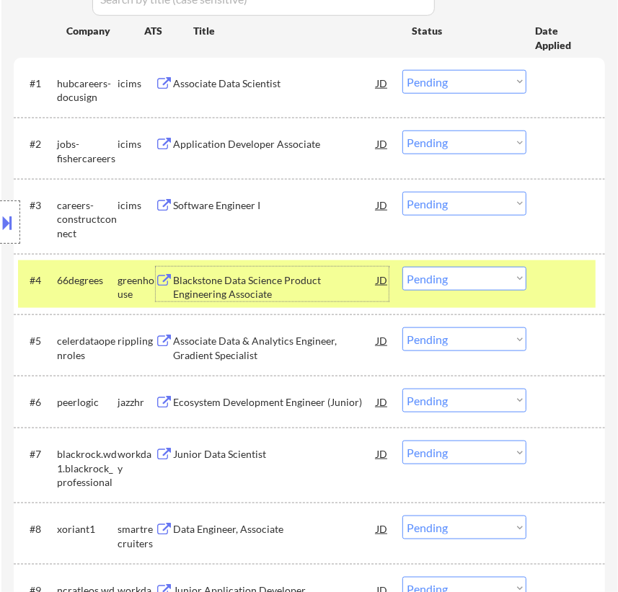
click at [342, 280] on div "Blackstone Data Science Product Engineering Associate" at bounding box center [275, 287] width 202 height 28
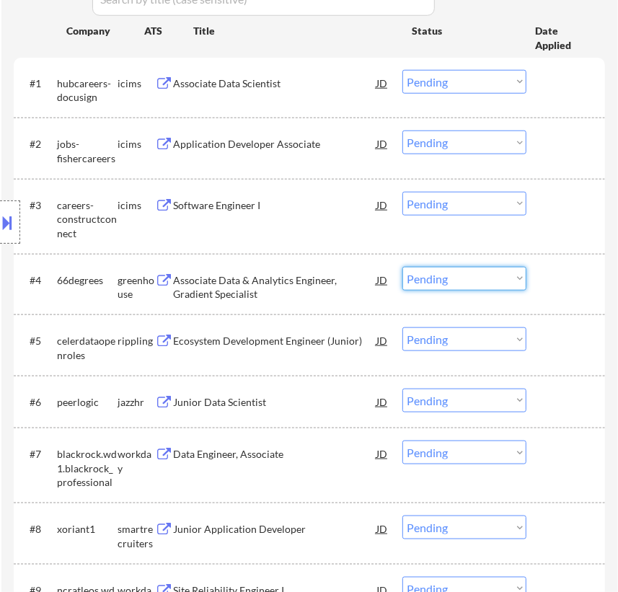
click at [453, 280] on select "Choose an option... Pending Applied Excluded (Questions) Excluded (Expired) Exc…" at bounding box center [464, 279] width 124 height 24
click at [402, 267] on select "Choose an option... Pending Applied Excluded (Questions) Excluded (Expired) Exc…" at bounding box center [464, 279] width 124 height 24
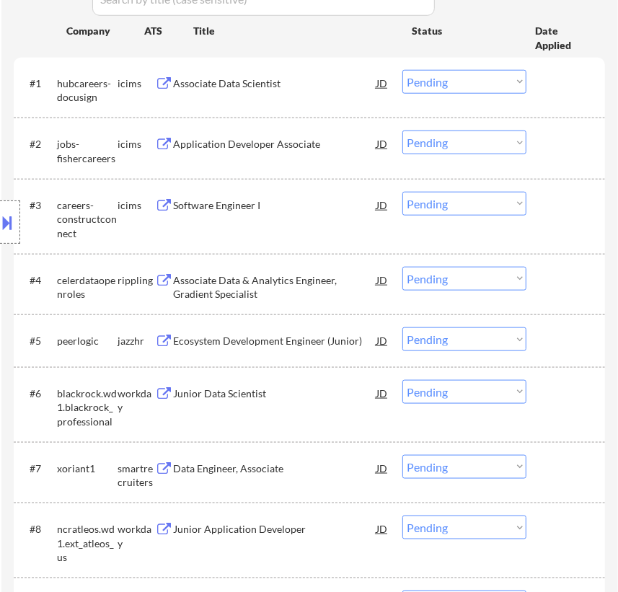
click at [339, 285] on div "Associate Data & Analytics Engineer, Gradient Specialist" at bounding box center [275, 287] width 202 height 28
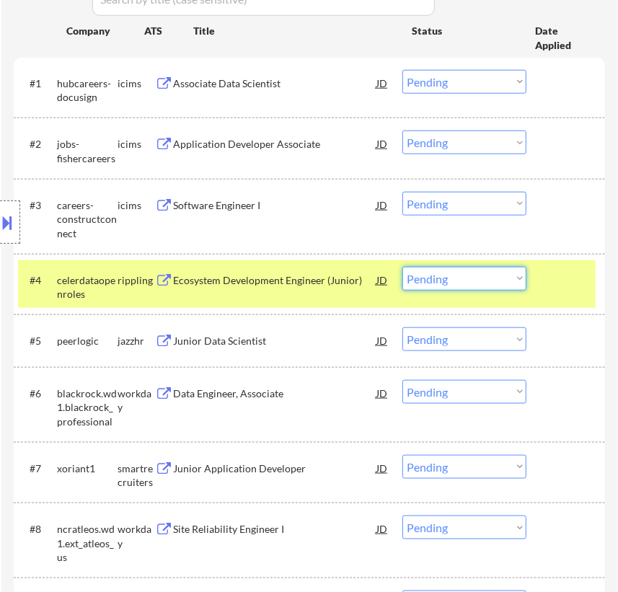
click at [486, 282] on select "Choose an option... Pending Applied Excluded (Questions) Excluded (Expired) Exc…" at bounding box center [464, 279] width 124 height 24
click at [402, 267] on select "Choose an option... Pending Applied Excluded (Questions) Excluded (Expired) Exc…" at bounding box center [464, 279] width 124 height 24
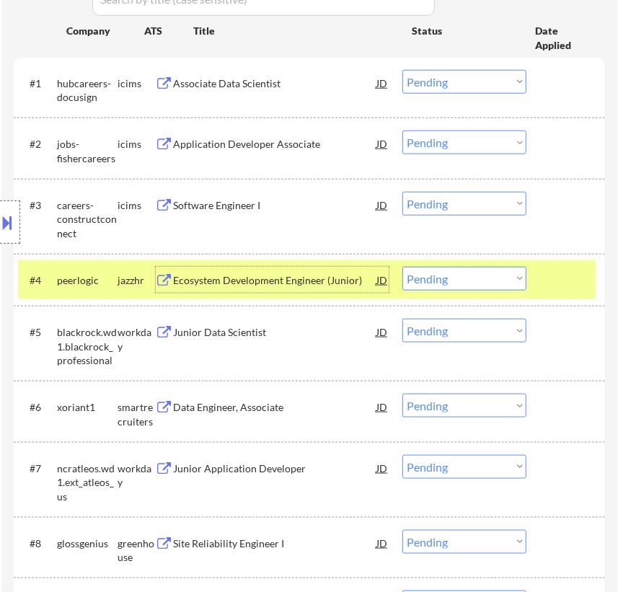
click at [304, 280] on div "Ecosystem Development Engineer (Junior)" at bounding box center [275, 280] width 202 height 14
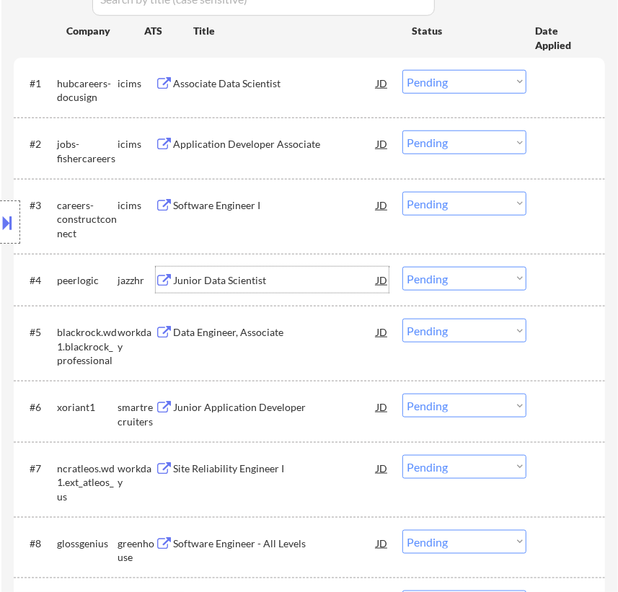
click at [447, 273] on select "Choose an option... Pending Applied Excluded (Questions) Excluded (Expired) Exc…" at bounding box center [464, 279] width 124 height 24
click at [402, 267] on select "Choose an option... Pending Applied Excluded (Questions) Excluded (Expired) Exc…" at bounding box center [464, 279] width 124 height 24
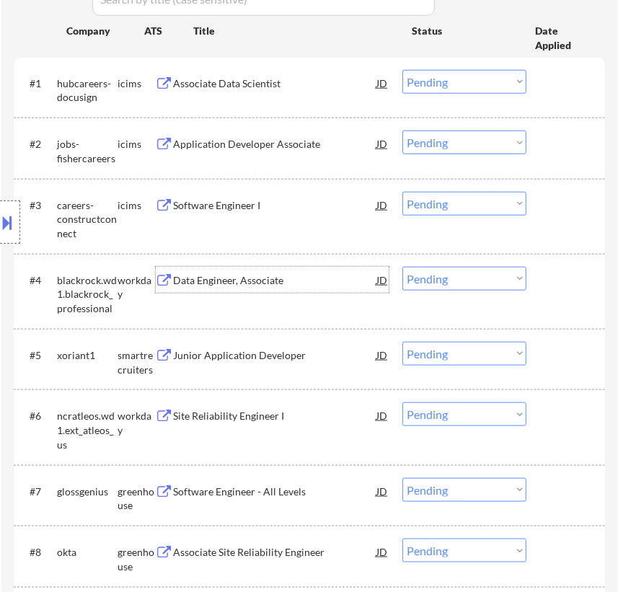
click at [281, 281] on div "Data Engineer, Associate" at bounding box center [275, 280] width 202 height 14
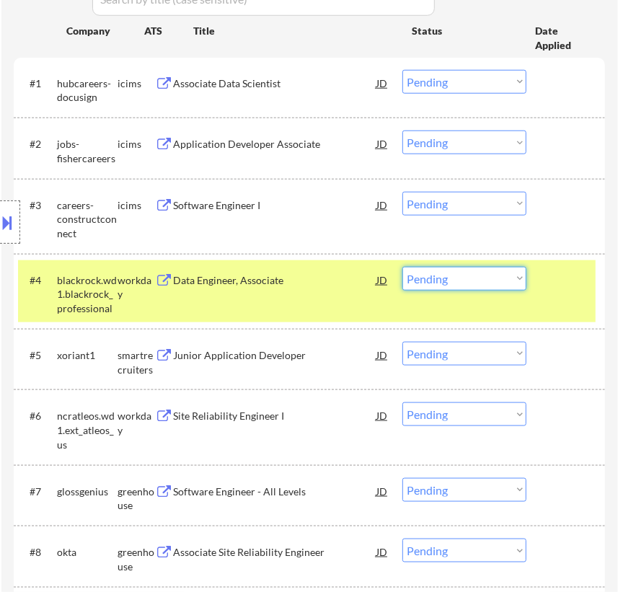
click at [503, 282] on select "Choose an option... Pending Applied Excluded (Questions) Excluded (Expired) Exc…" at bounding box center [464, 279] width 124 height 24
click at [402, 267] on select "Choose an option... Pending Applied Excluded (Questions) Excluded (Expired) Exc…" at bounding box center [464, 279] width 124 height 24
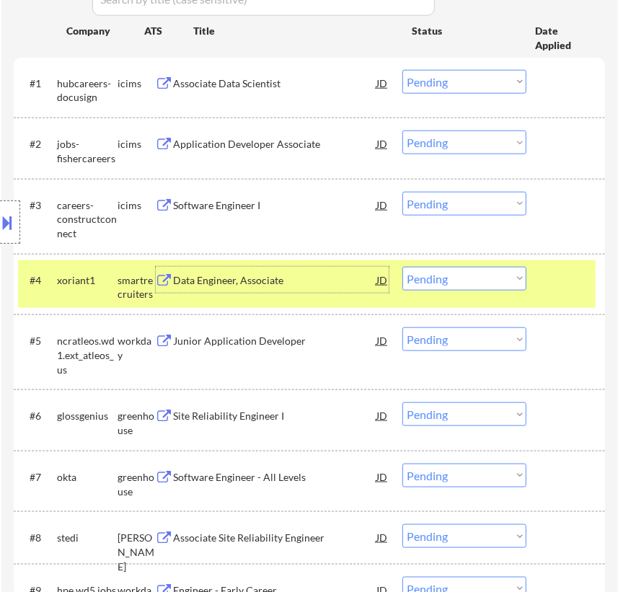
click at [303, 277] on div "Data Engineer, Associate" at bounding box center [275, 280] width 202 height 14
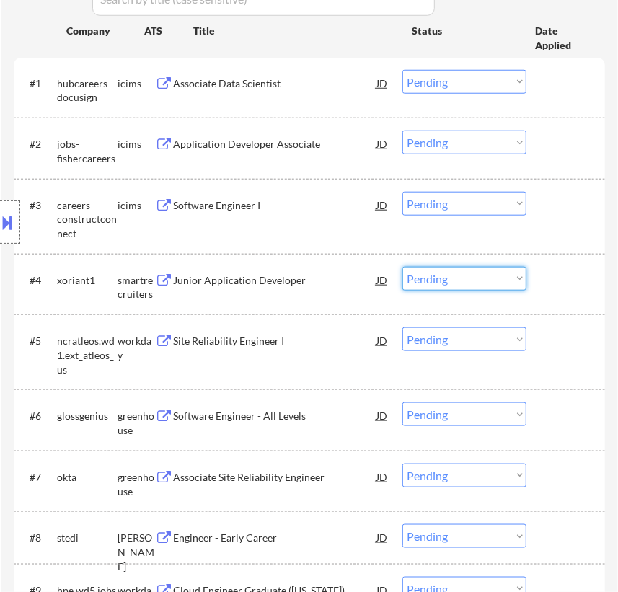
click at [470, 277] on select "Choose an option... Pending Applied Excluded (Questions) Excluded (Expired) Exc…" at bounding box center [464, 279] width 124 height 24
click at [402, 267] on select "Choose an option... Pending Applied Excluded (Questions) Excluded (Expired) Exc…" at bounding box center [464, 279] width 124 height 24
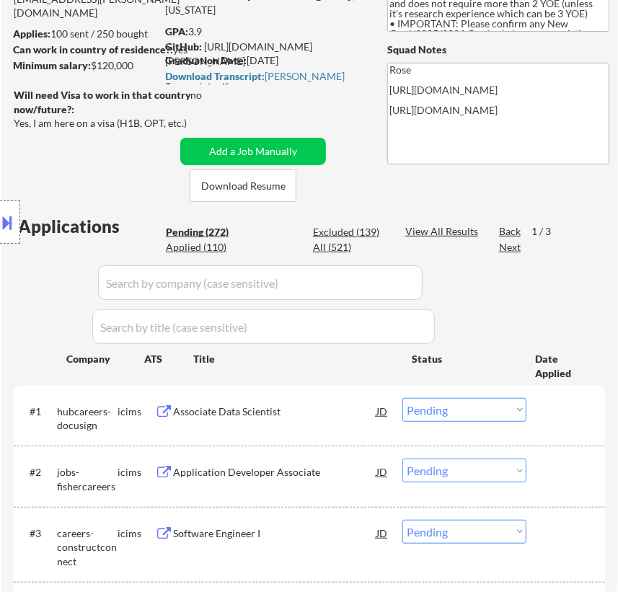
scroll to position [130, 0]
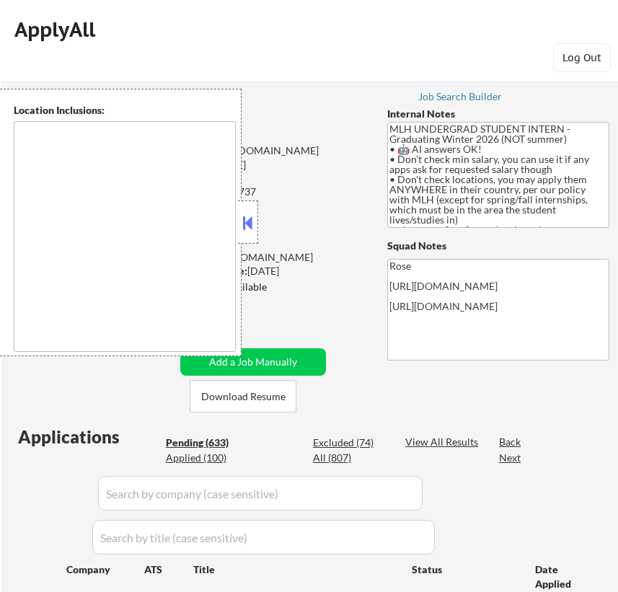
type textarea "country:[GEOGRAPHIC_DATA]"
select select ""pending""
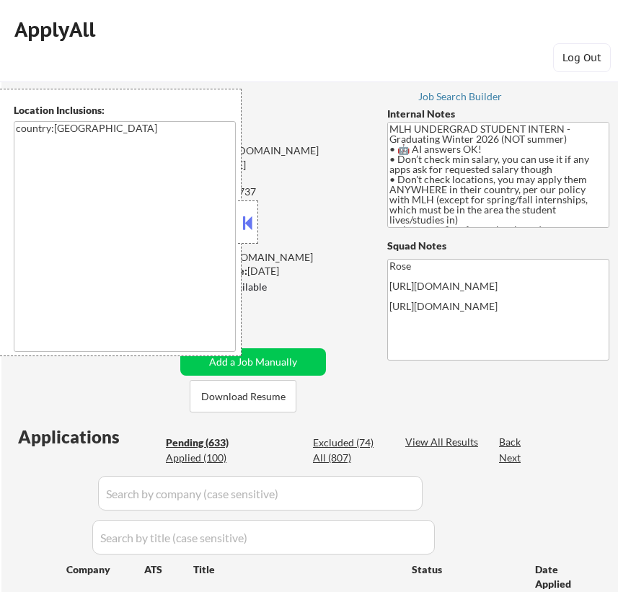
select select ""pending""
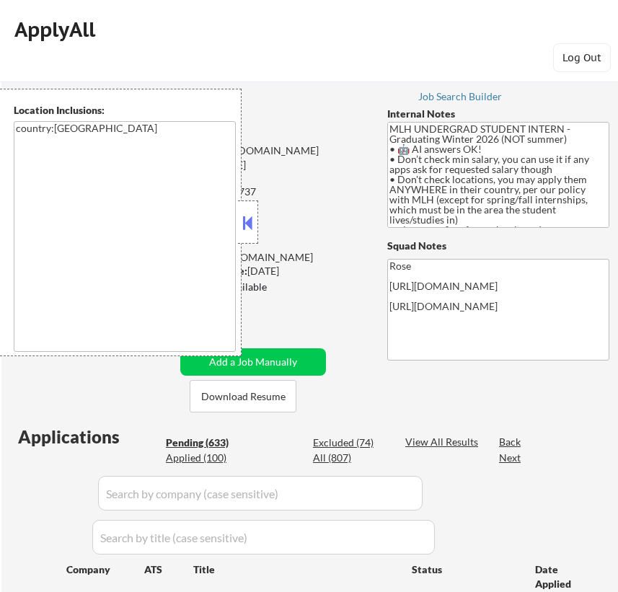
select select ""pending""
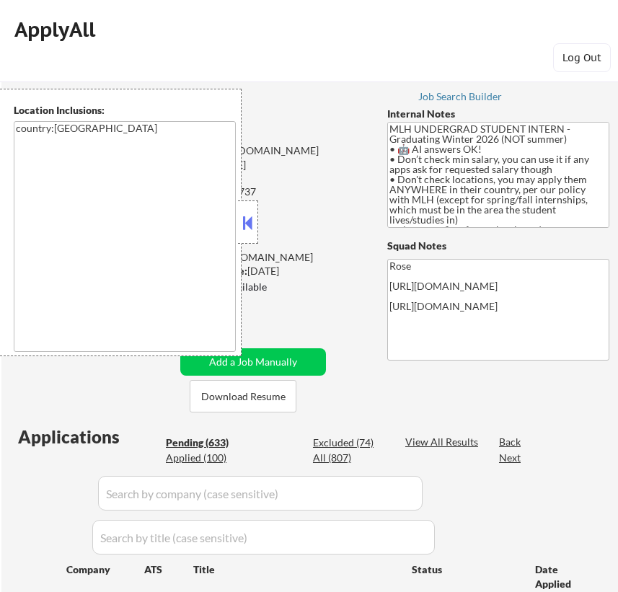
select select ""pending""
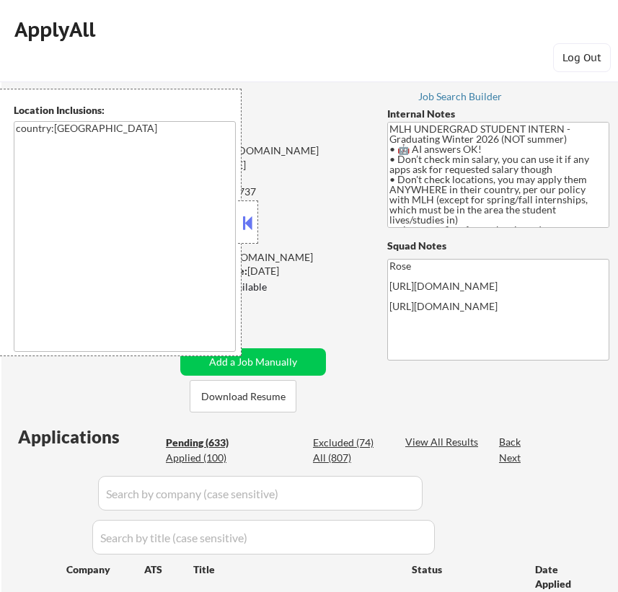
select select ""pending""
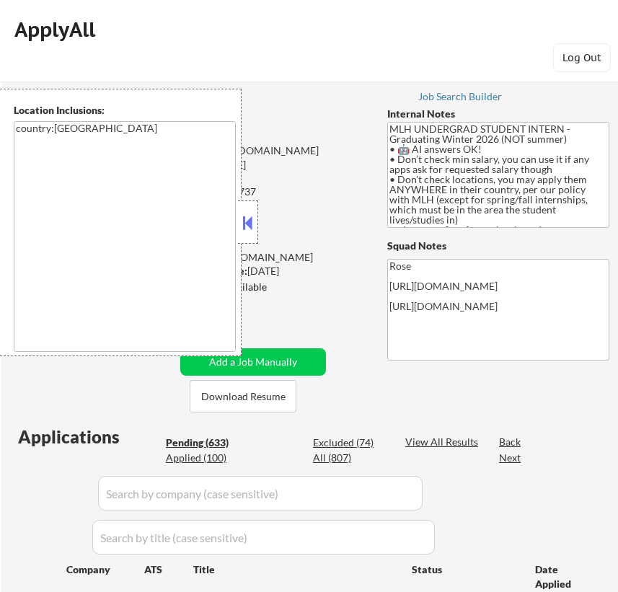
select select ""pending""
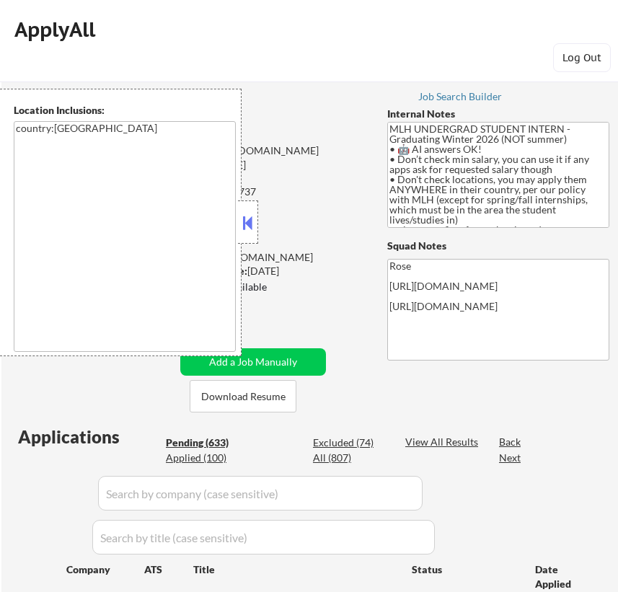
select select ""pending""
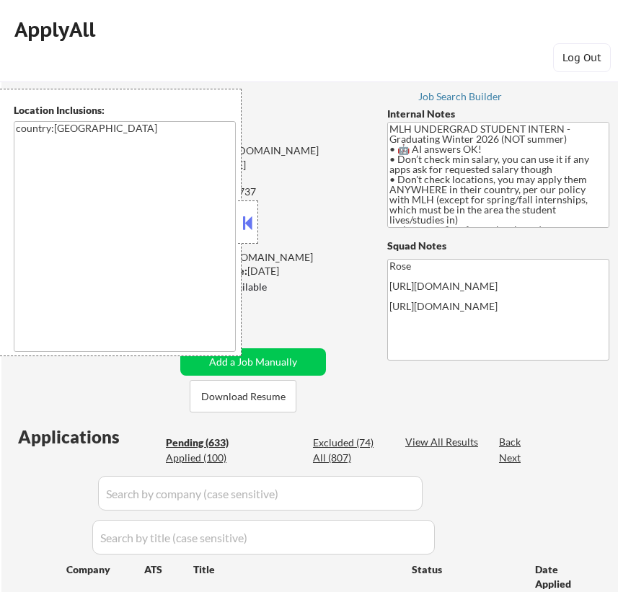
select select ""pending""
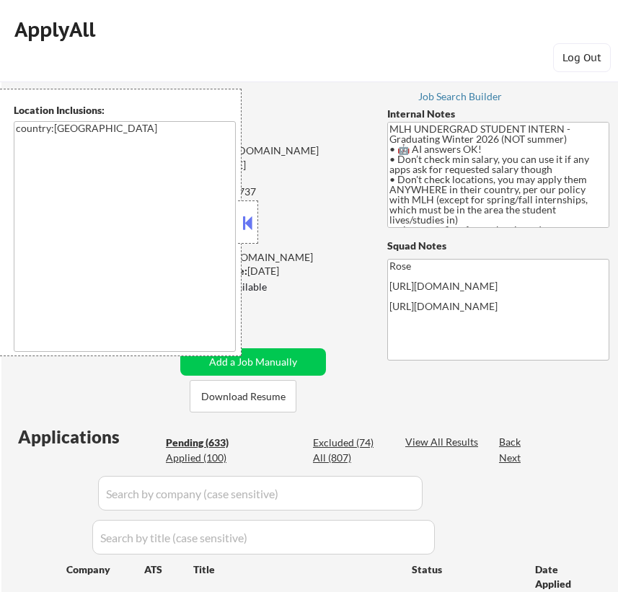
select select ""pending""
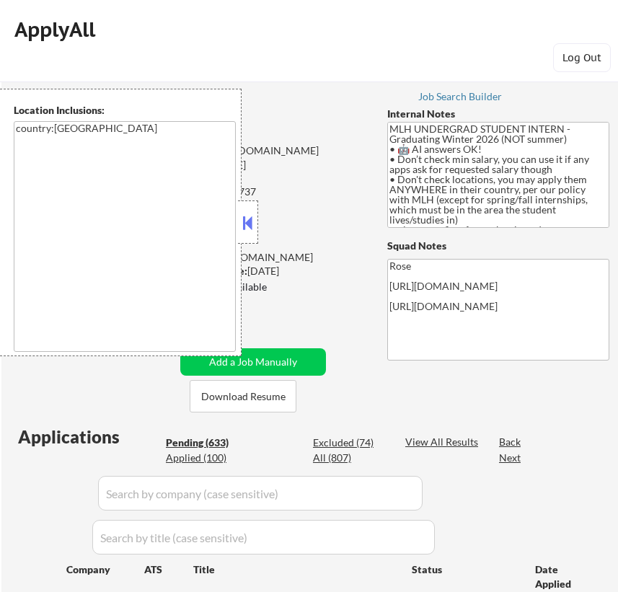
select select ""pending""
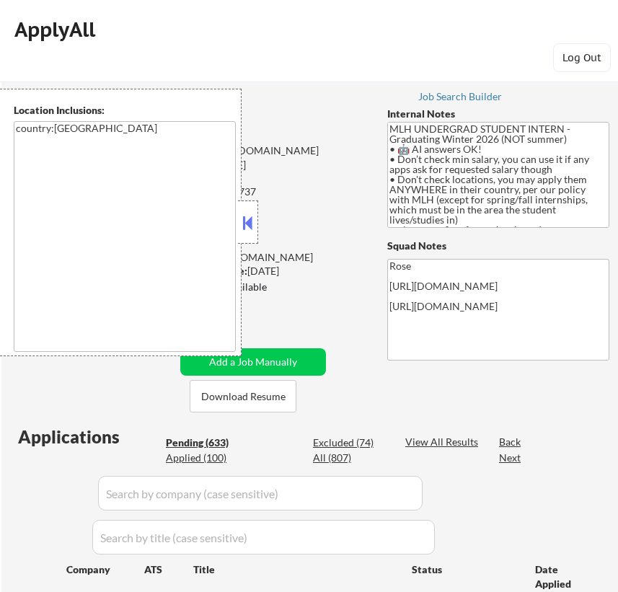
select select ""pending""
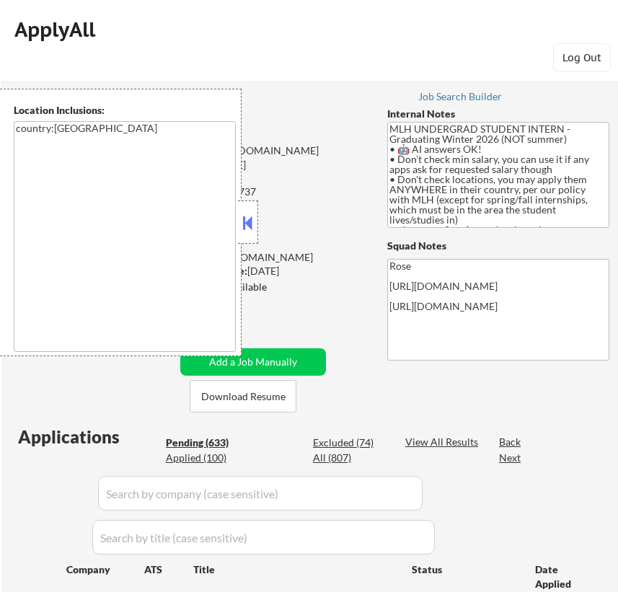
select select ""pending""
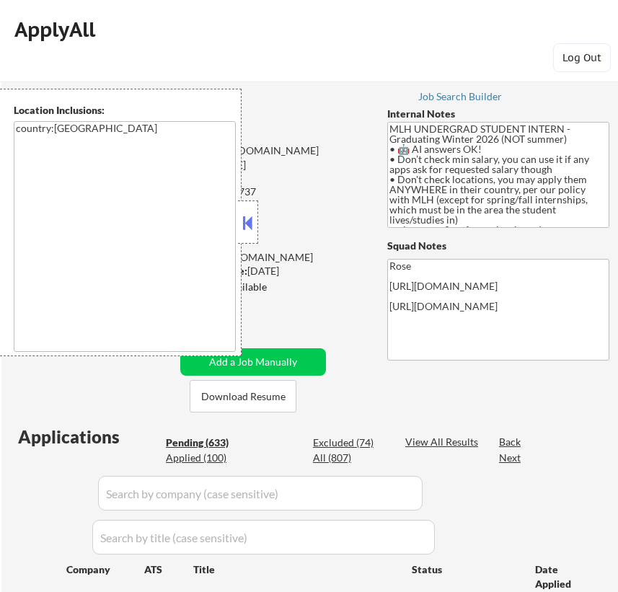
select select ""pending""
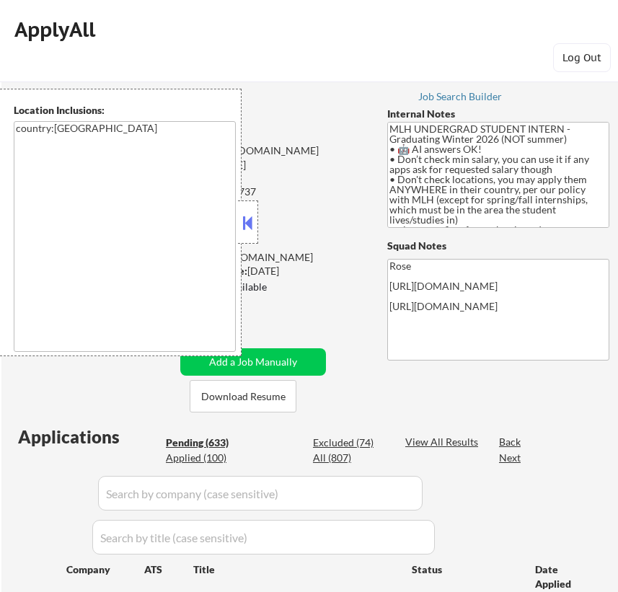
select select ""pending""
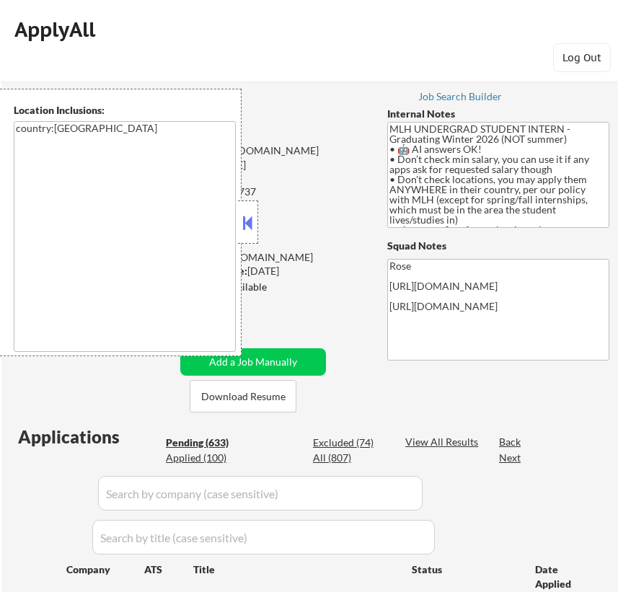
select select ""pending""
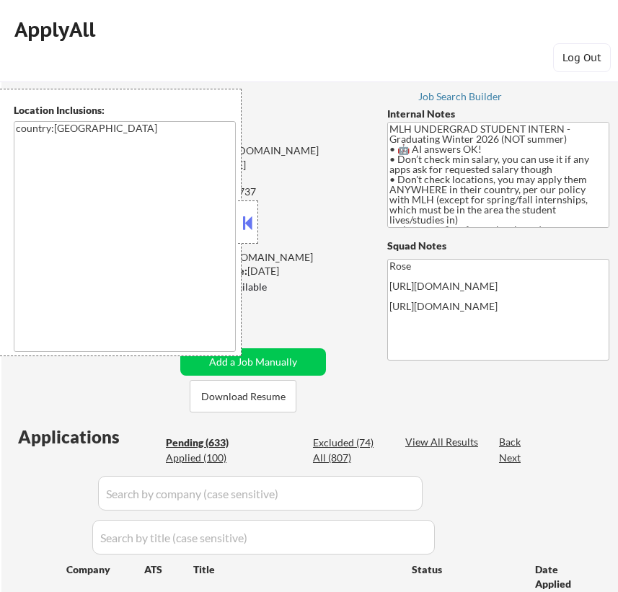
select select ""pending""
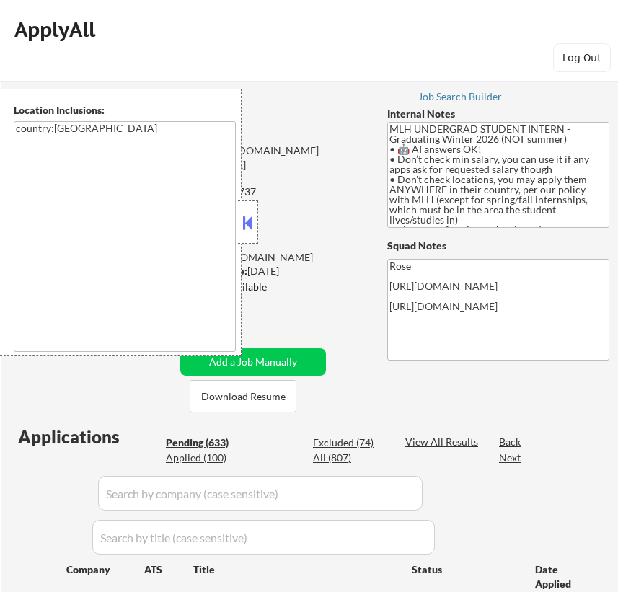
select select ""pending""
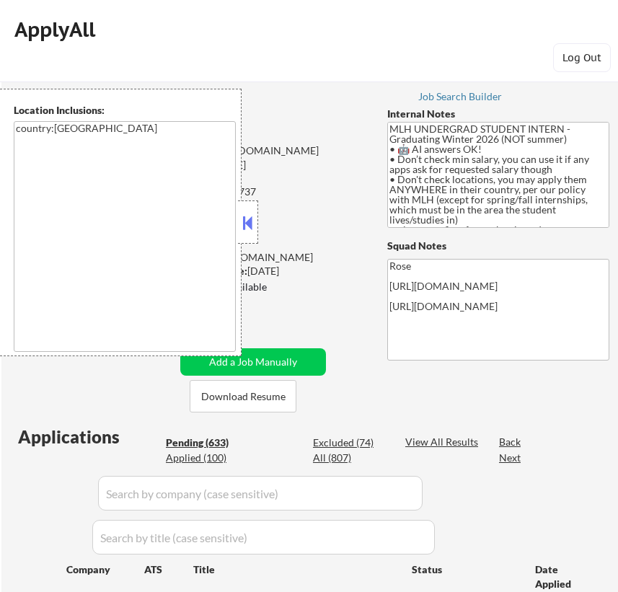
select select ""pending""
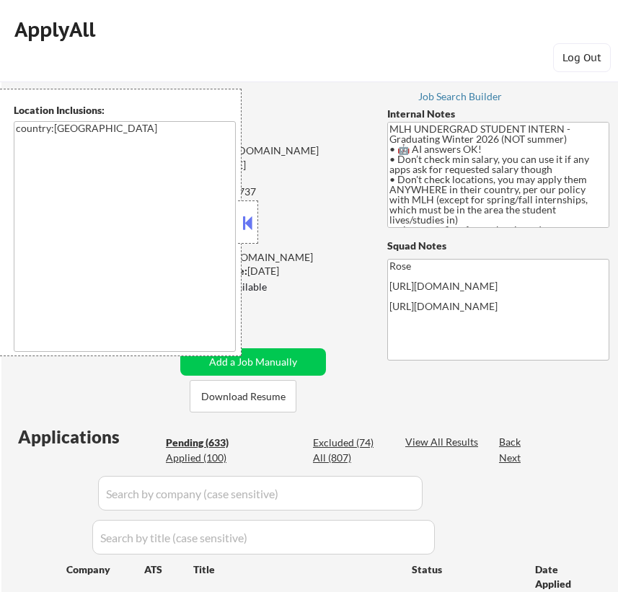
select select ""pending""
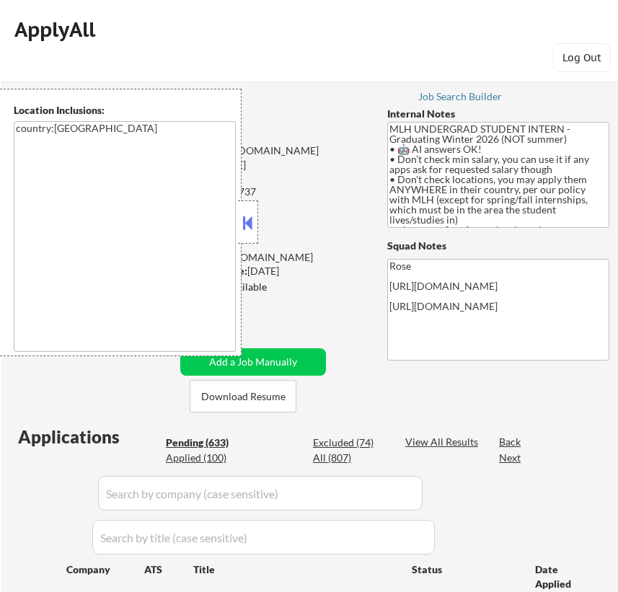
select select ""pending""
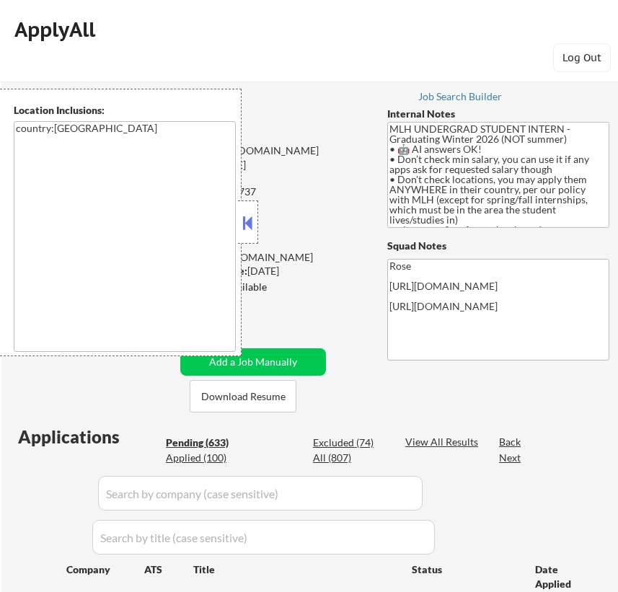
select select ""pending""
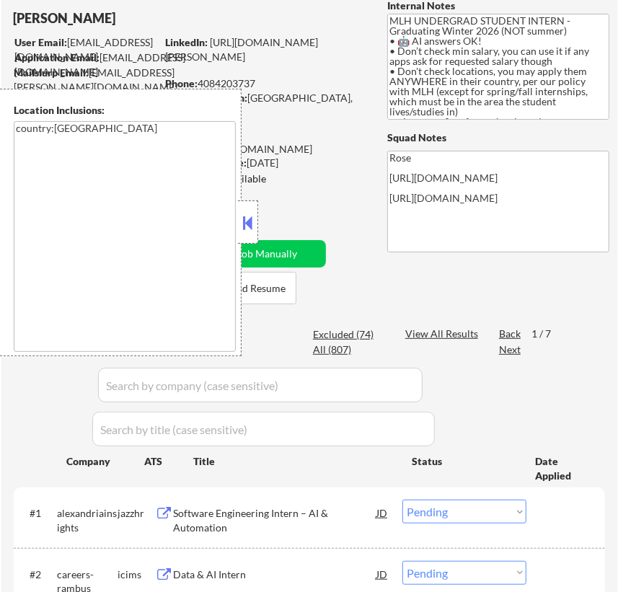
scroll to position [196, 0]
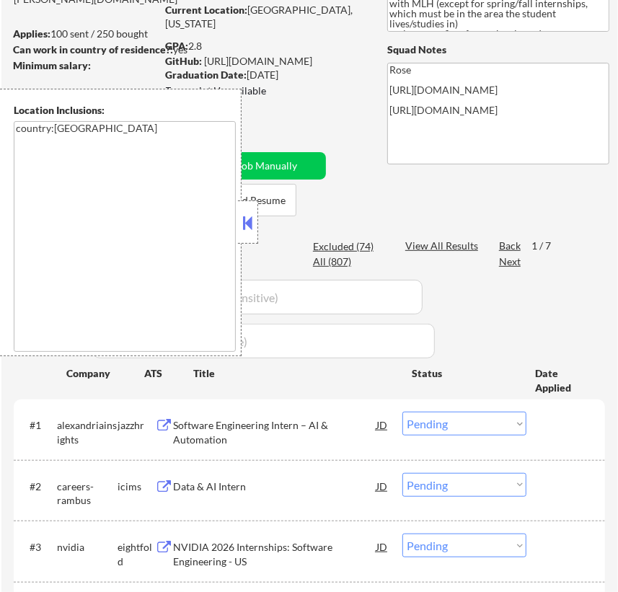
click at [251, 218] on button at bounding box center [248, 223] width 16 height 22
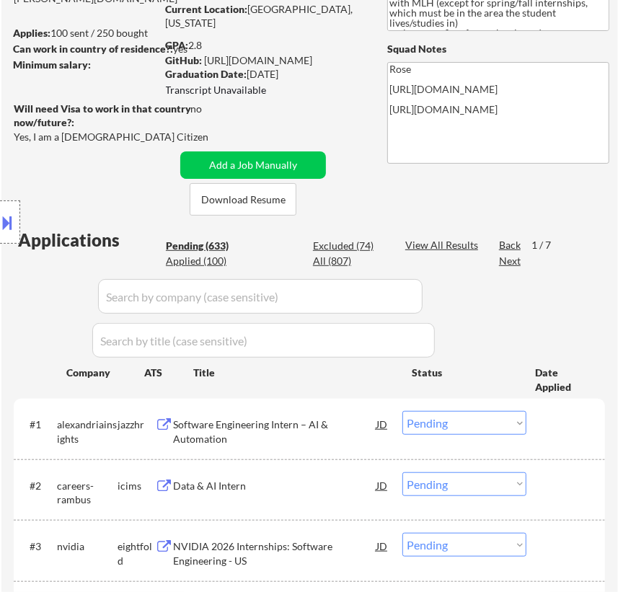
scroll to position [327, 0]
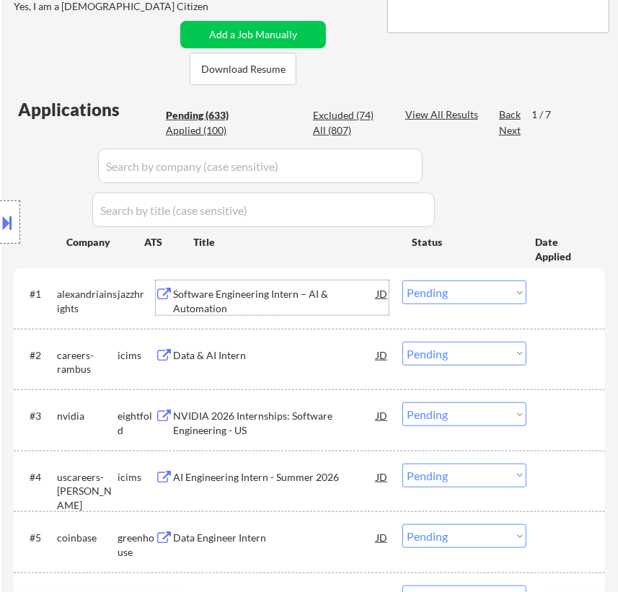
click at [298, 300] on div "Software Engineering Intern – AI & Automation" at bounding box center [275, 301] width 202 height 28
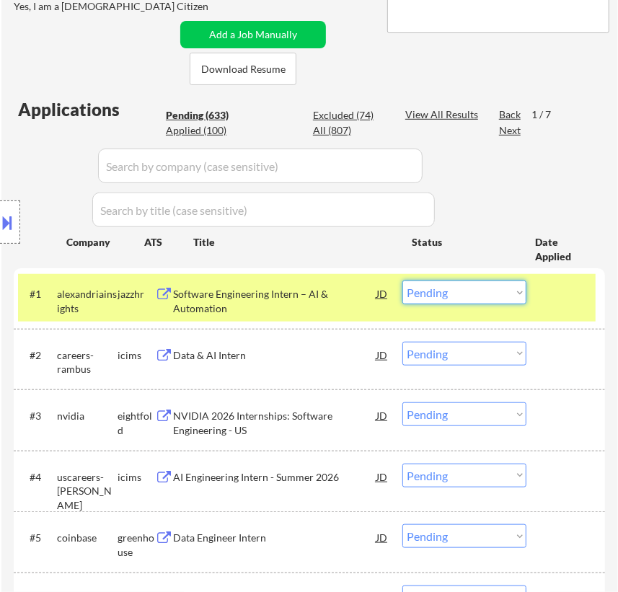
click at [513, 288] on select "Choose an option... Pending Applied Excluded (Questions) Excluded (Expired) Exc…" at bounding box center [464, 292] width 124 height 24
click at [402, 280] on select "Choose an option... Pending Applied Excluded (Questions) Excluded (Expired) Exc…" at bounding box center [464, 292] width 124 height 24
select select ""pending""
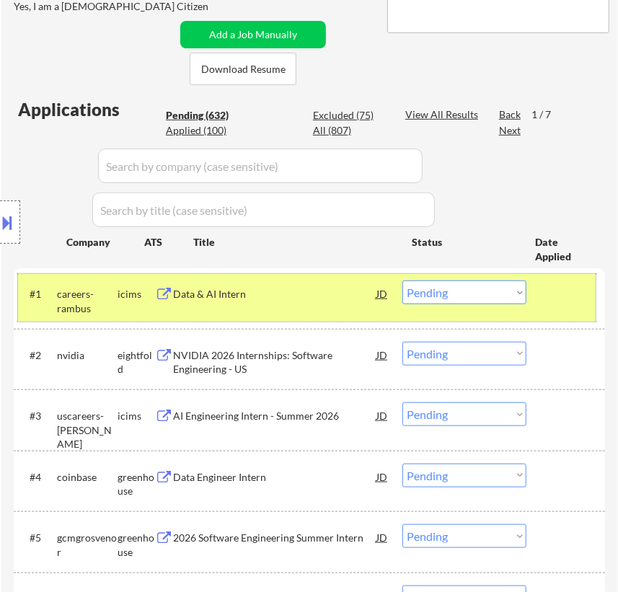
click at [549, 289] on div at bounding box center [567, 293] width 40 height 26
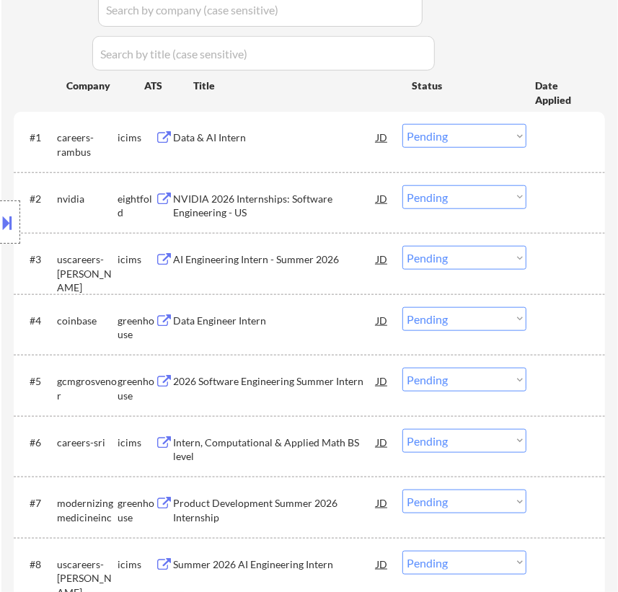
scroll to position [524, 0]
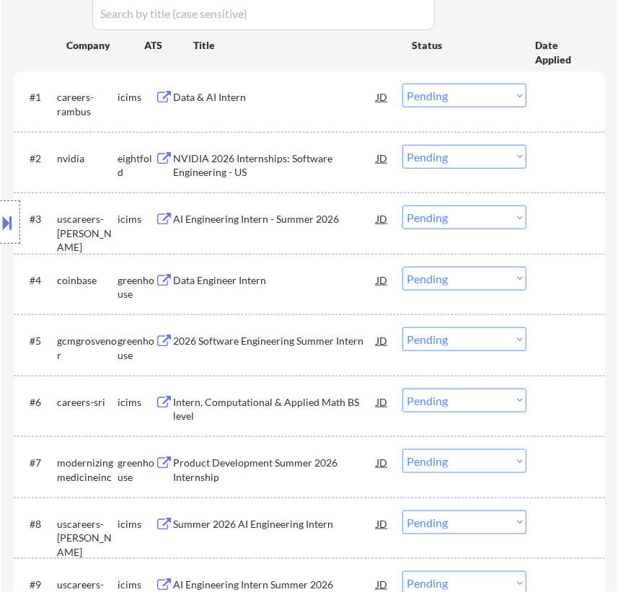
click at [250, 286] on div "Location Inclusions: country:[GEOGRAPHIC_DATA]" at bounding box center [129, 222] width 258 height 267
click at [287, 279] on div "Data Engineer Intern" at bounding box center [275, 280] width 202 height 14
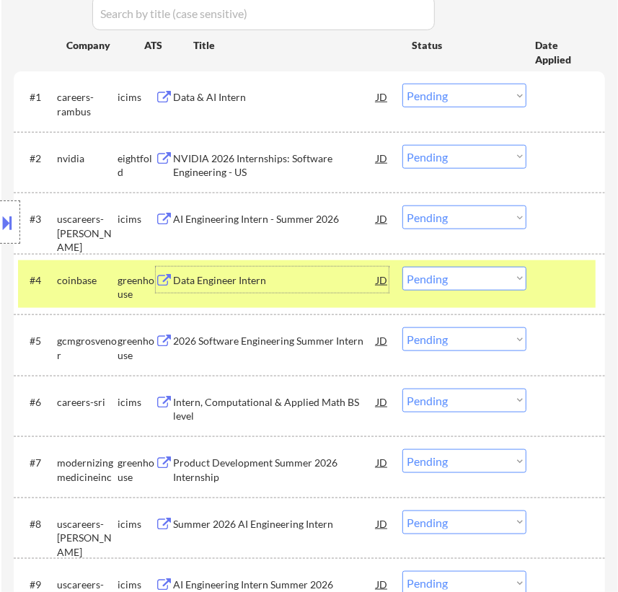
click at [432, 273] on select "Choose an option... Pending Applied Excluded (Questions) Excluded (Expired) Exc…" at bounding box center [464, 279] width 124 height 24
click at [402, 267] on select "Choose an option... Pending Applied Excluded (Questions) Excluded (Expired) Exc…" at bounding box center [464, 279] width 124 height 24
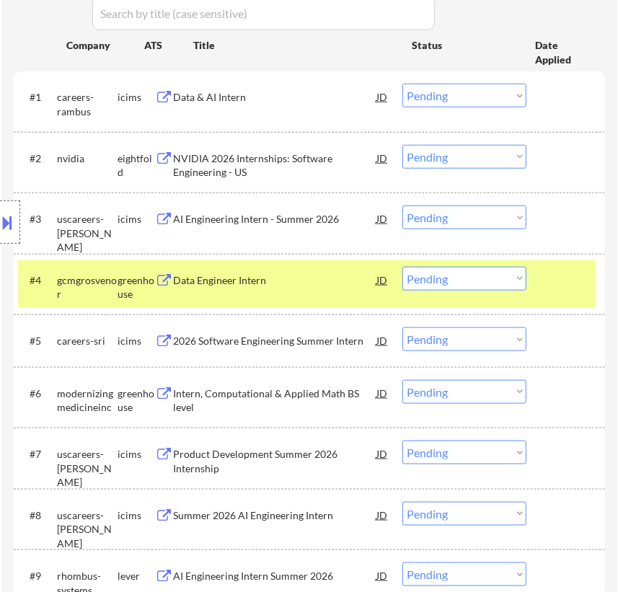
click at [332, 281] on div "Data Engineer Intern" at bounding box center [275, 280] width 202 height 14
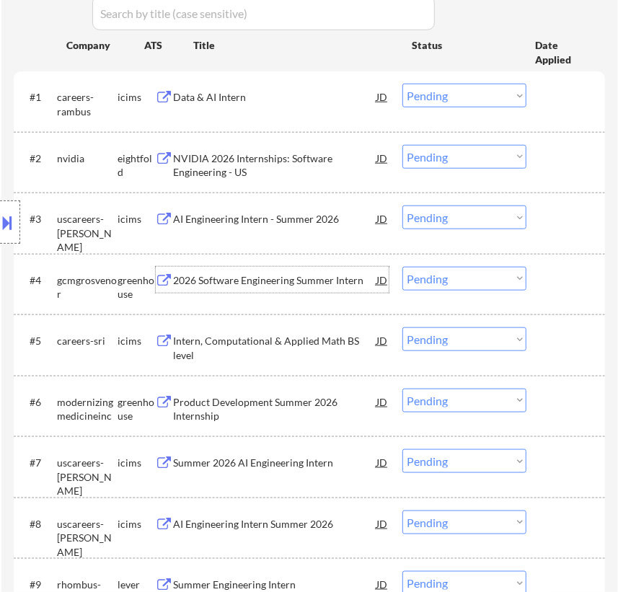
click at [444, 276] on select "Choose an option... Pending Applied Excluded (Questions) Excluded (Expired) Exc…" at bounding box center [464, 279] width 124 height 24
click at [402, 267] on select "Choose an option... Pending Applied Excluded (Questions) Excluded (Expired) Exc…" at bounding box center [464, 279] width 124 height 24
select select ""pending""
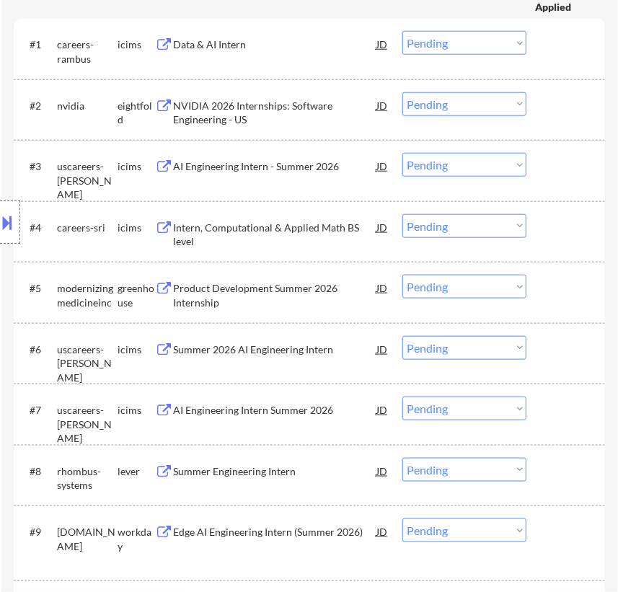
scroll to position [589, 0]
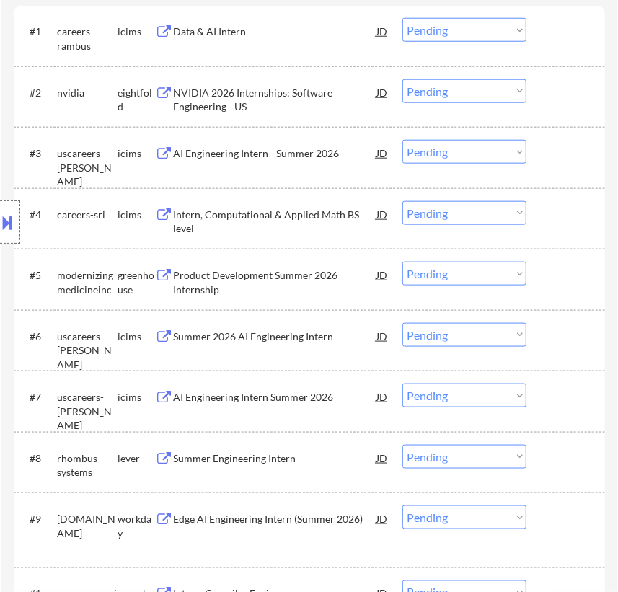
click at [265, 275] on div "Product Development Summer 2026 Internship" at bounding box center [275, 282] width 202 height 28
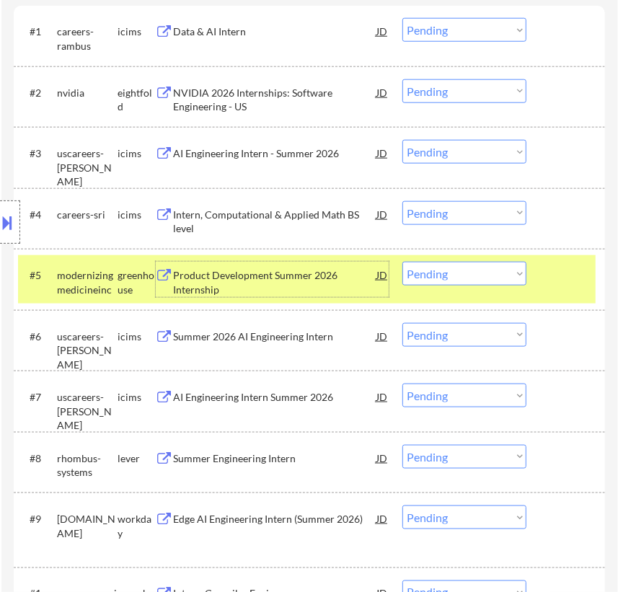
click at [481, 269] on select "Choose an option... Pending Applied Excluded (Questions) Excluded (Expired) Exc…" at bounding box center [464, 274] width 124 height 24
click at [402, 262] on select "Choose an option... Pending Applied Excluded (Questions) Excluded (Expired) Exc…" at bounding box center [464, 274] width 124 height 24
select select ""pending""
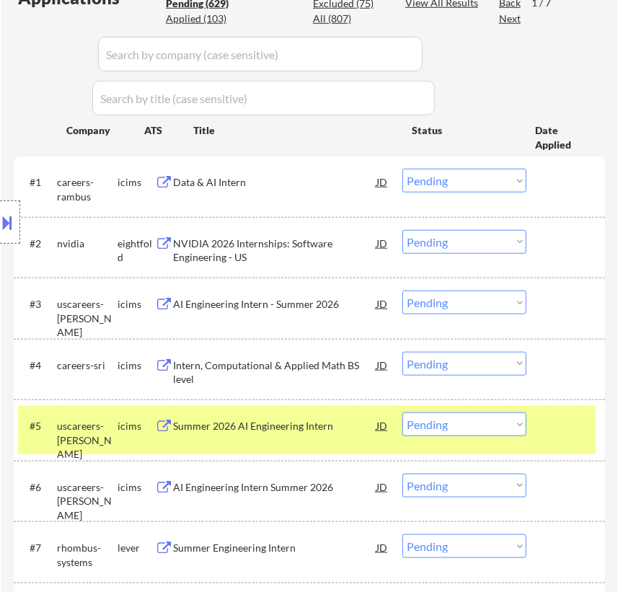
scroll to position [458, 0]
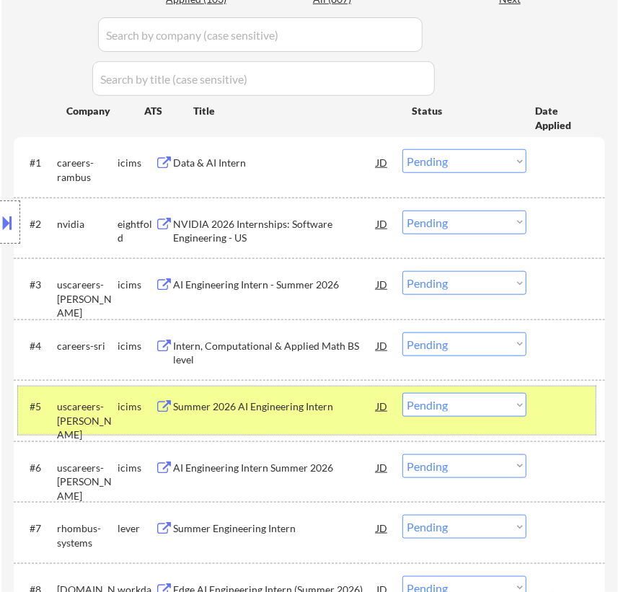
click at [550, 408] on div at bounding box center [567, 406] width 40 height 26
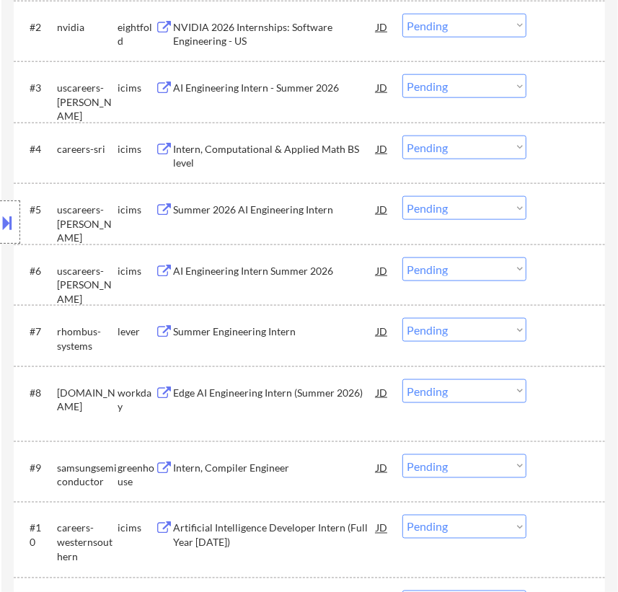
scroll to position [721, 0]
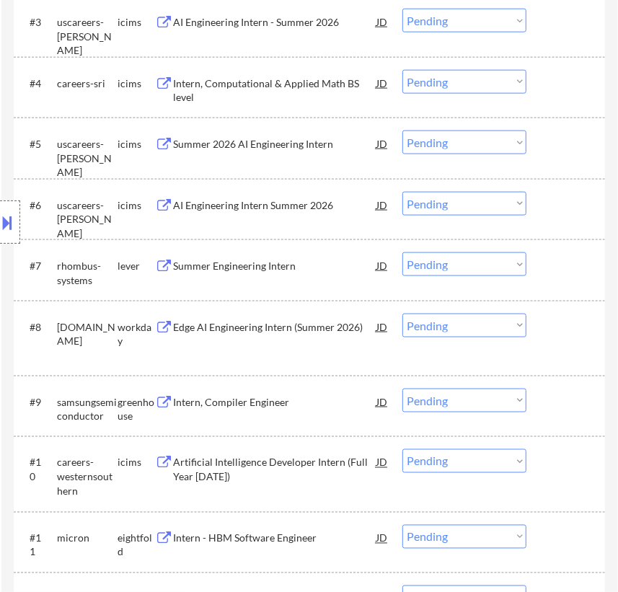
click at [272, 264] on div "Summer Engineering Intern" at bounding box center [275, 266] width 202 height 14
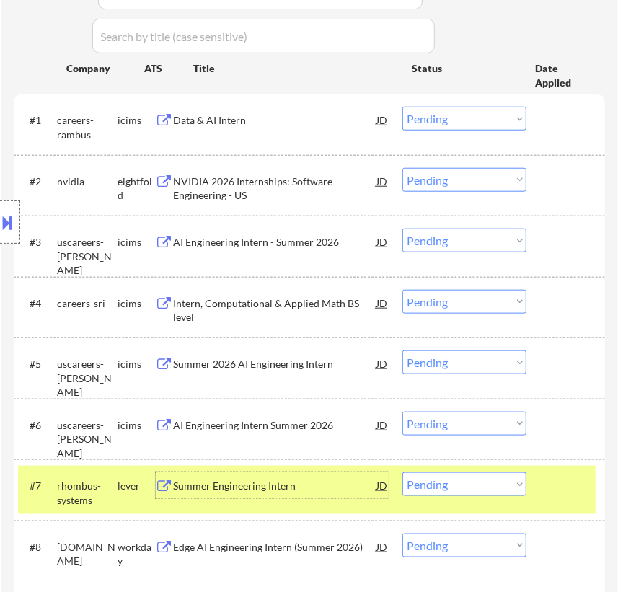
scroll to position [524, 0]
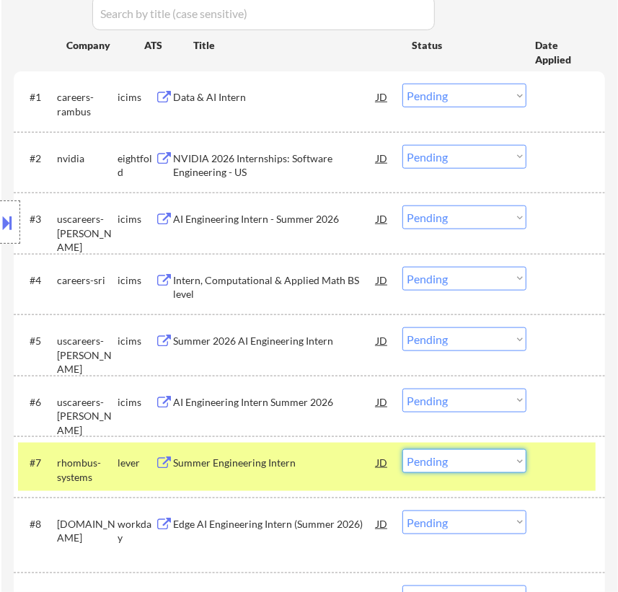
click at [525, 458] on select "Choose an option... Pending Applied Excluded (Questions) Excluded (Expired) Exc…" at bounding box center [464, 461] width 124 height 24
click at [402, 449] on select "Choose an option... Pending Applied Excluded (Questions) Excluded (Expired) Exc…" at bounding box center [464, 461] width 124 height 24
select select ""pending""
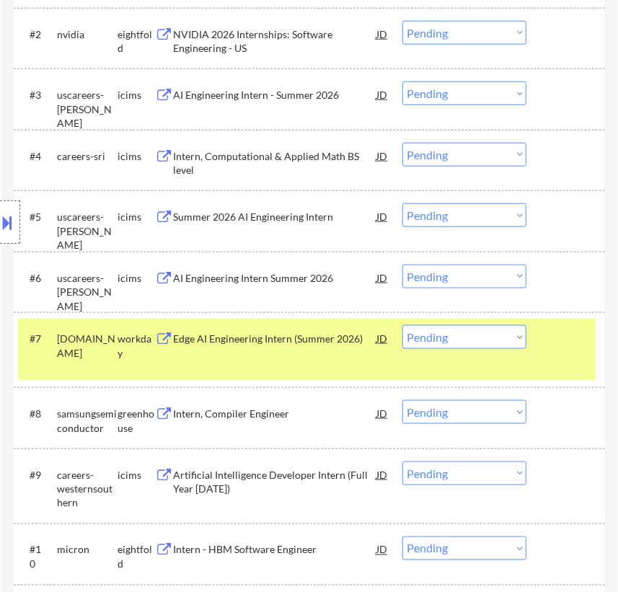
scroll to position [655, 0]
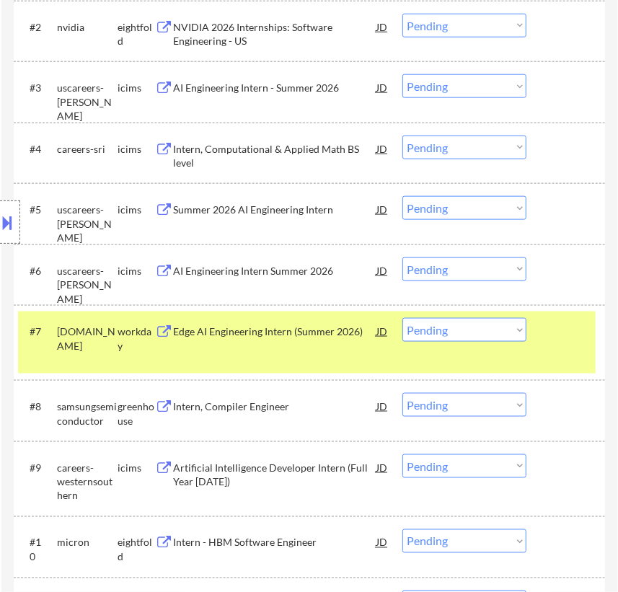
click at [584, 335] on div at bounding box center [567, 331] width 40 height 26
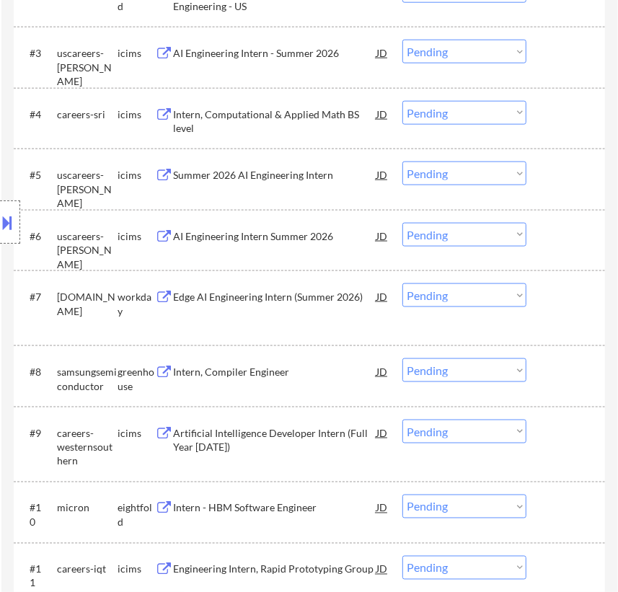
scroll to position [721, 0]
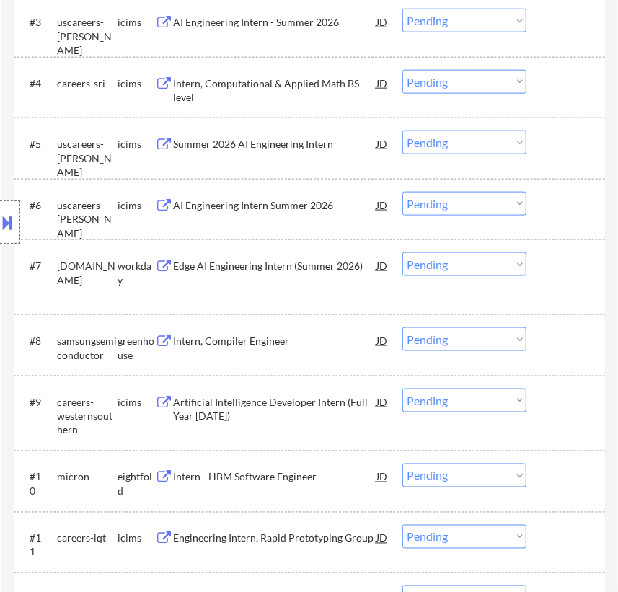
click at [270, 344] on div "Intern, Compiler Engineer" at bounding box center [275, 341] width 202 height 14
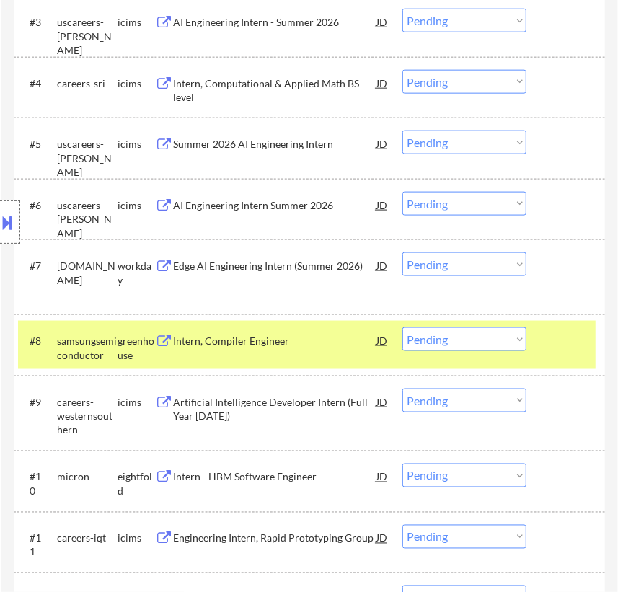
select select ""pending""
click at [486, 336] on select "Choose an option... Pending Applied Excluded (Questions) Excluded (Expired) Exc…" at bounding box center [464, 339] width 124 height 24
click at [402, 327] on select "Choose an option... Pending Applied Excluded (Questions) Excluded (Expired) Exc…" at bounding box center [464, 339] width 124 height 24
select select ""pending""
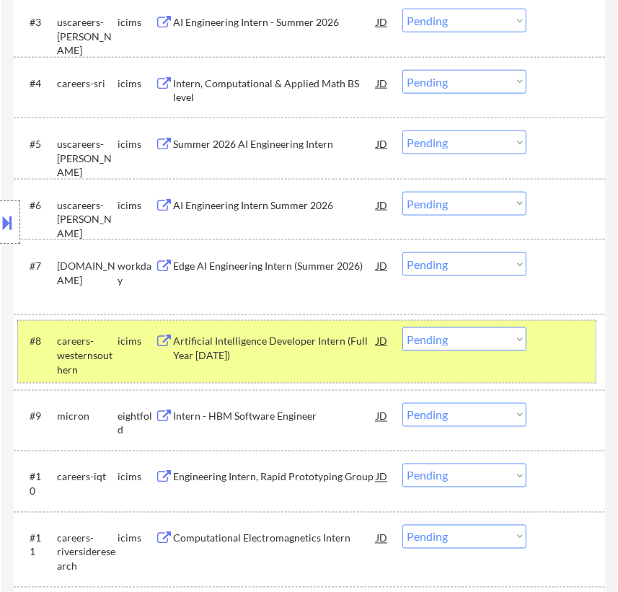
click at [544, 338] on div "#8 careers-westernsouthern icims Artificial Intelligence Developer Intern (Full…" at bounding box center [306, 352] width 577 height 62
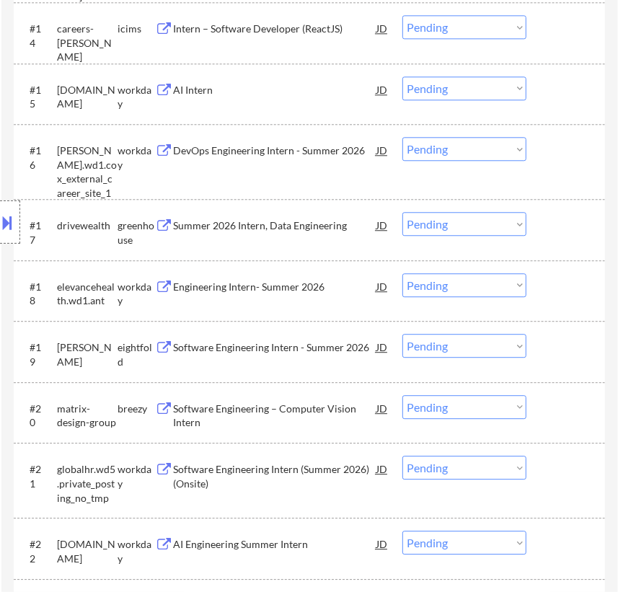
scroll to position [1441, 0]
click at [294, 218] on div "Summer 2026 Intern, Data Engineering" at bounding box center [275, 225] width 202 height 14
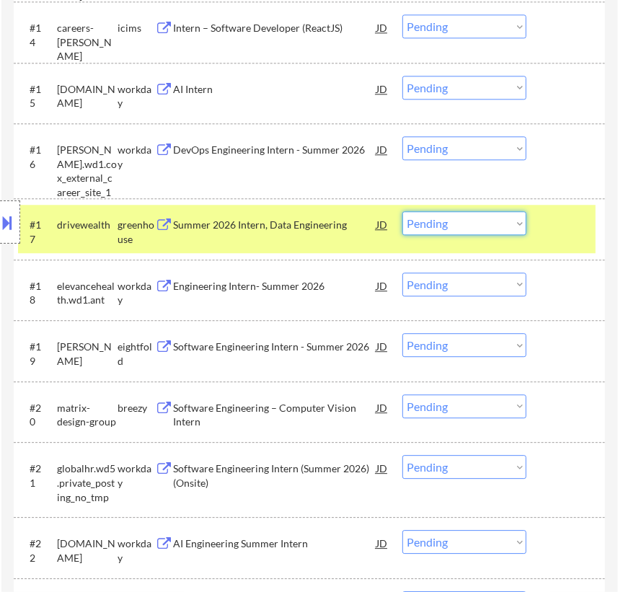
click at [447, 215] on select "Choose an option... Pending Applied Excluded (Questions) Excluded (Expired) Exc…" at bounding box center [464, 223] width 124 height 24
click at [402, 211] on select "Choose an option... Pending Applied Excluded (Questions) Excluded (Expired) Exc…" at bounding box center [464, 223] width 124 height 24
select select ""pending""
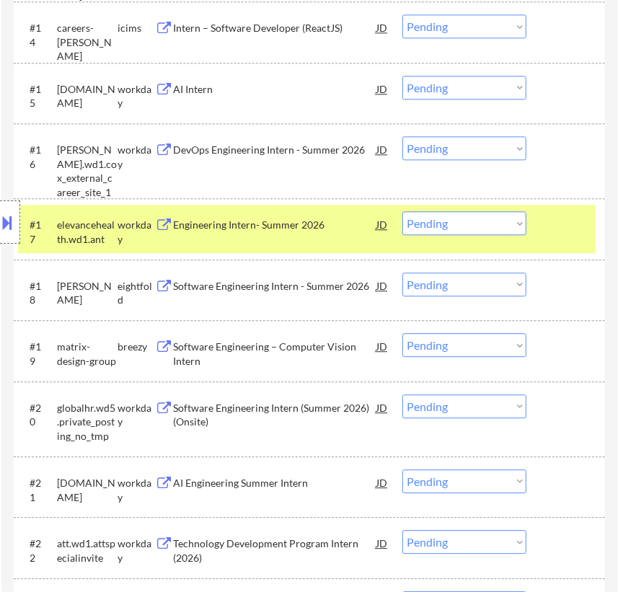
click at [555, 230] on div at bounding box center [567, 224] width 40 height 26
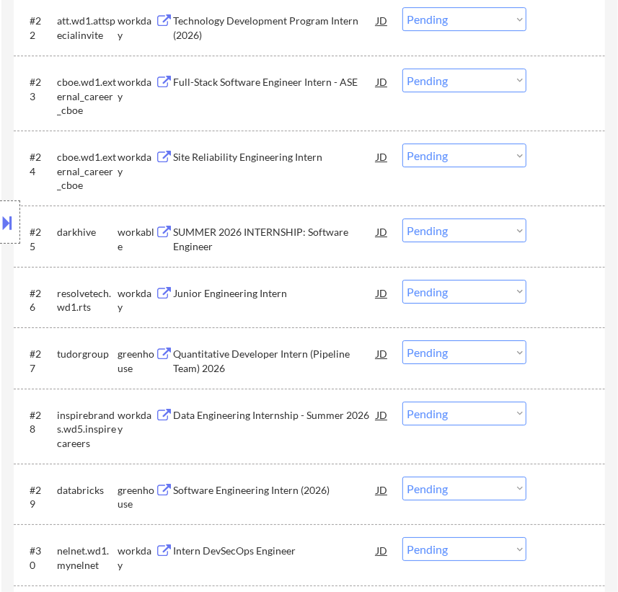
scroll to position [1965, 0]
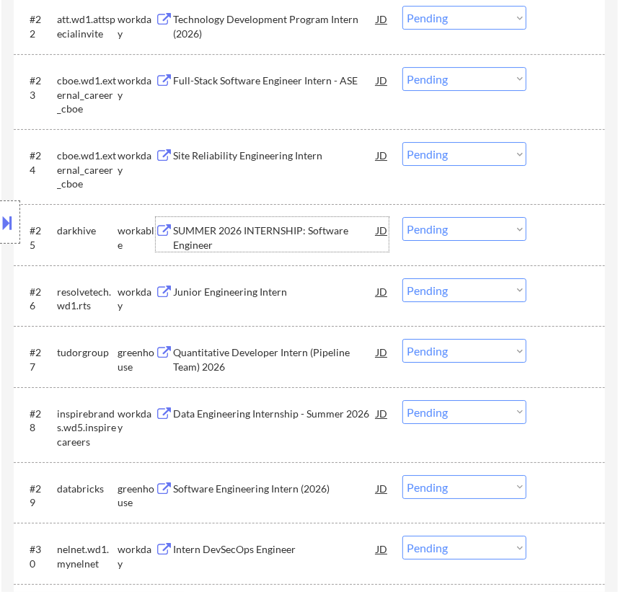
click at [306, 231] on div "SUMMER 2026 INTERNSHIP: Software Engineer" at bounding box center [275, 237] width 202 height 28
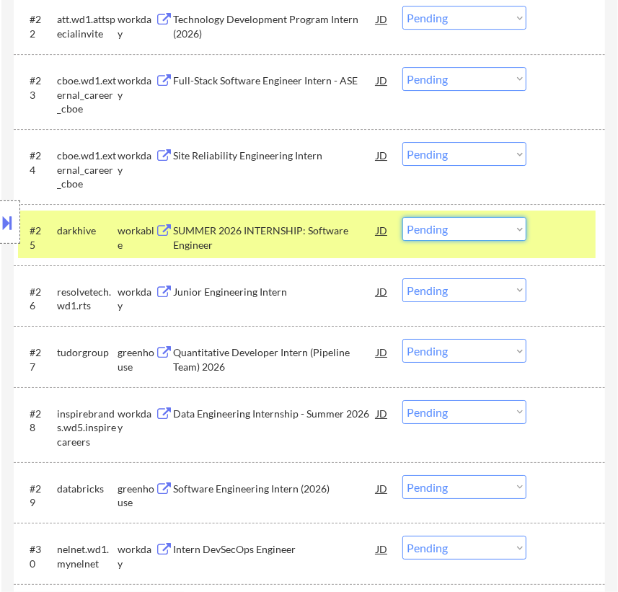
click at [467, 228] on select "Choose an option... Pending Applied Excluded (Questions) Excluded (Expired) Exc…" at bounding box center [464, 229] width 124 height 24
click at [402, 217] on select "Choose an option... Pending Applied Excluded (Questions) Excluded (Expired) Exc…" at bounding box center [464, 229] width 124 height 24
select select ""pending""
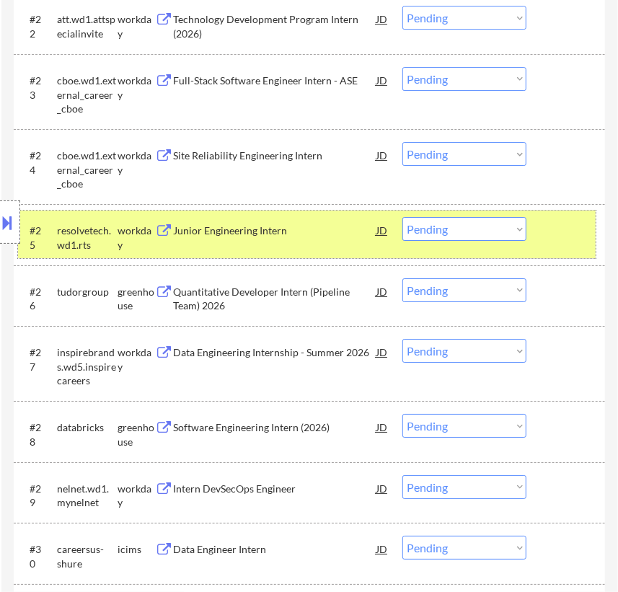
click at [553, 238] on div at bounding box center [567, 230] width 40 height 26
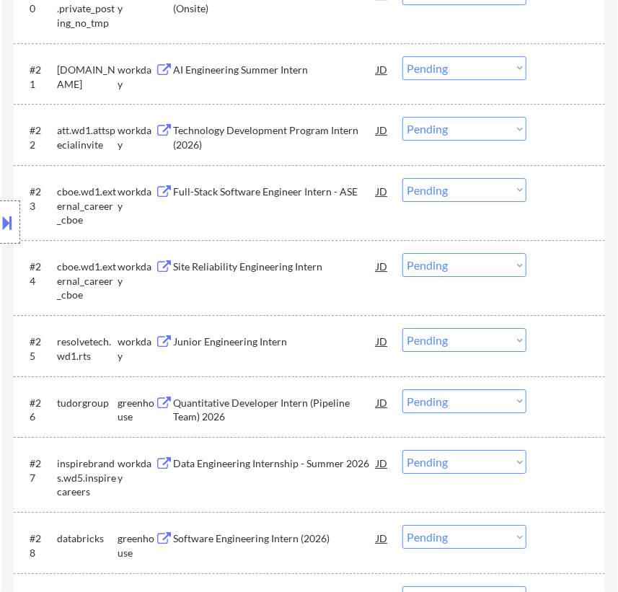
scroll to position [1899, 0]
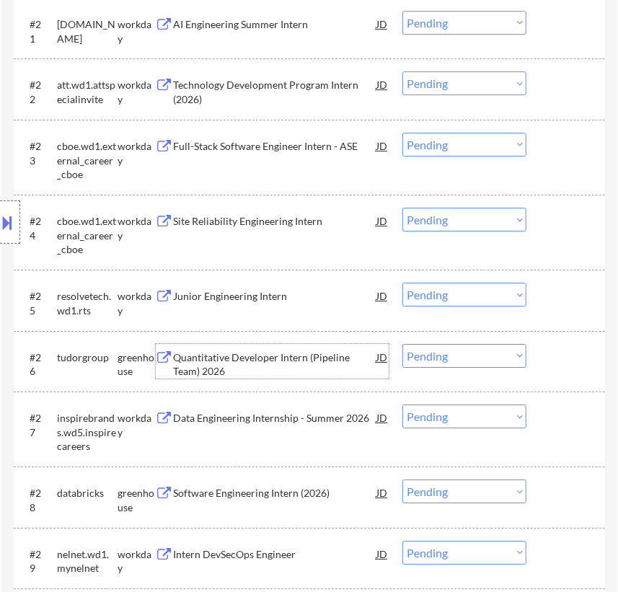
click at [254, 360] on div "Quantitative Developer Intern (Pipeline Team) 2026" at bounding box center [275, 364] width 202 height 28
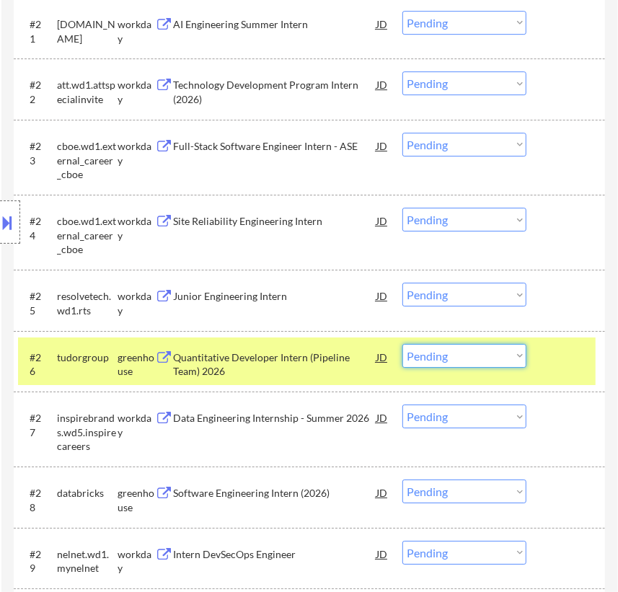
click at [505, 355] on select "Choose an option... Pending Applied Excluded (Questions) Excluded (Expired) Exc…" at bounding box center [464, 356] width 124 height 24
click at [402, 344] on select "Choose an option... Pending Applied Excluded (Questions) Excluded (Expired) Exc…" at bounding box center [464, 356] width 124 height 24
select select ""pending""
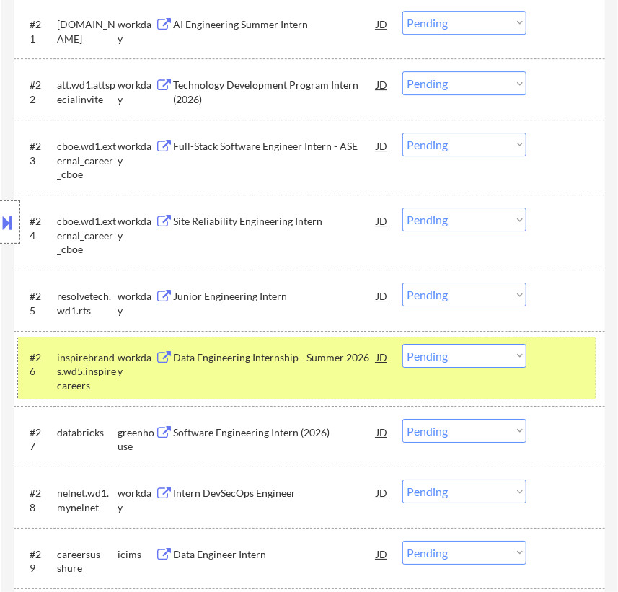
click at [563, 360] on div at bounding box center [567, 357] width 40 height 26
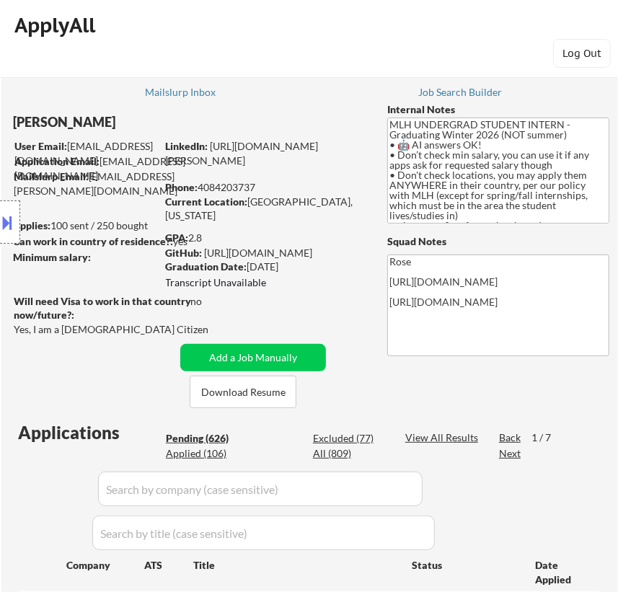
scroll to position [0, 0]
